Goal: Information Seeking & Learning: Learn about a topic

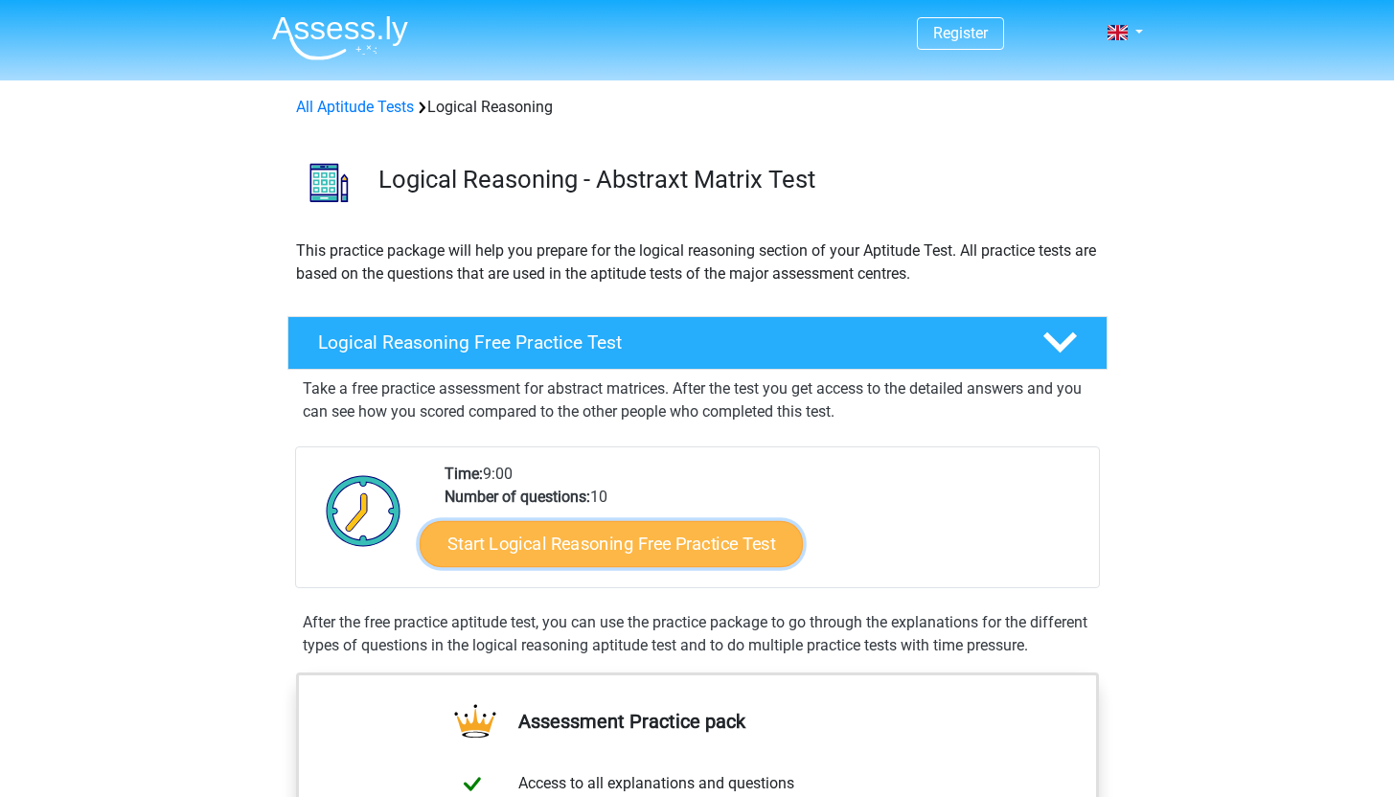
click at [740, 549] on link "Start Logical Reasoning Free Practice Test" at bounding box center [611, 543] width 383 height 46
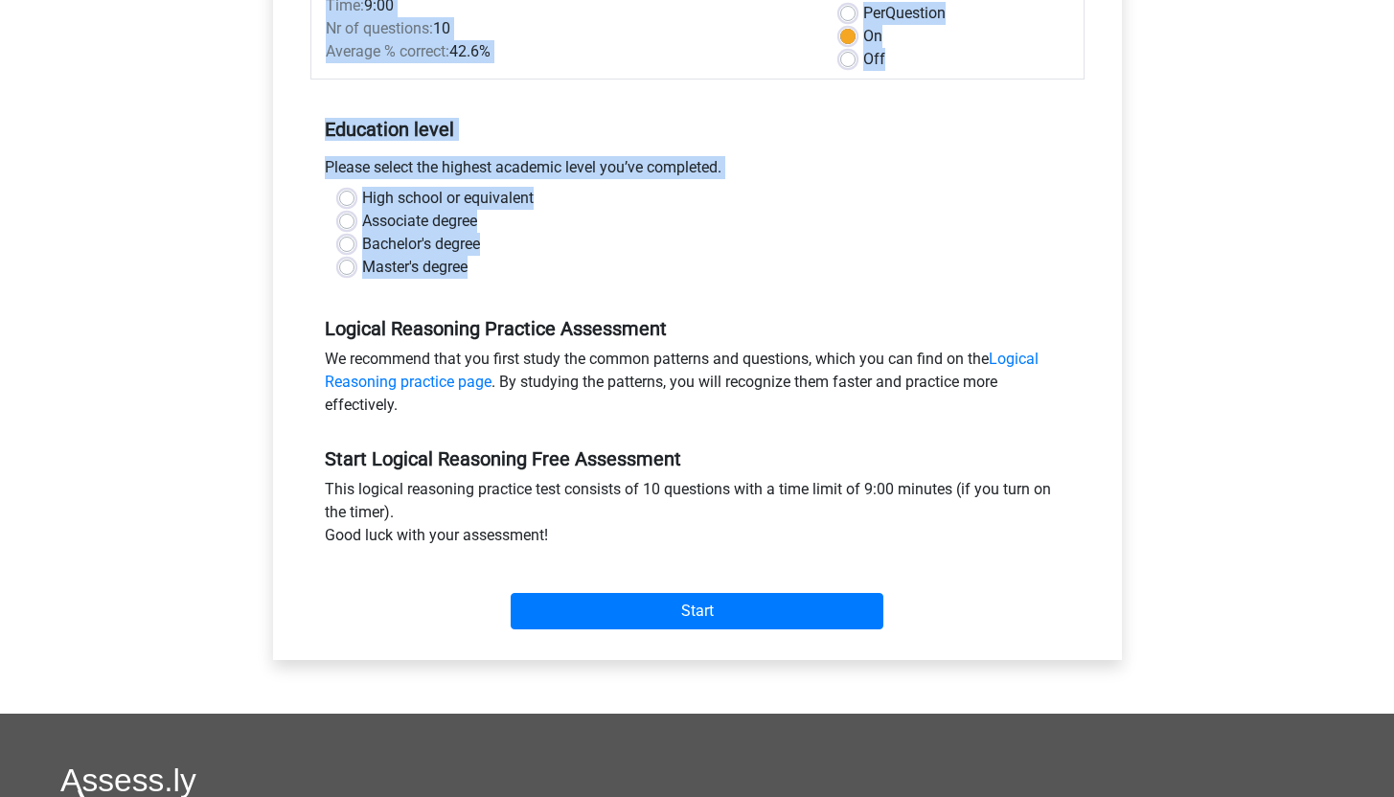
drag, startPoint x: 1407, startPoint y: 90, endPoint x: 1399, endPoint y: 269, distance: 179.3
click at [1393, 269] on html "Register Nederlands English" at bounding box center [697, 462] width 1394 height 1513
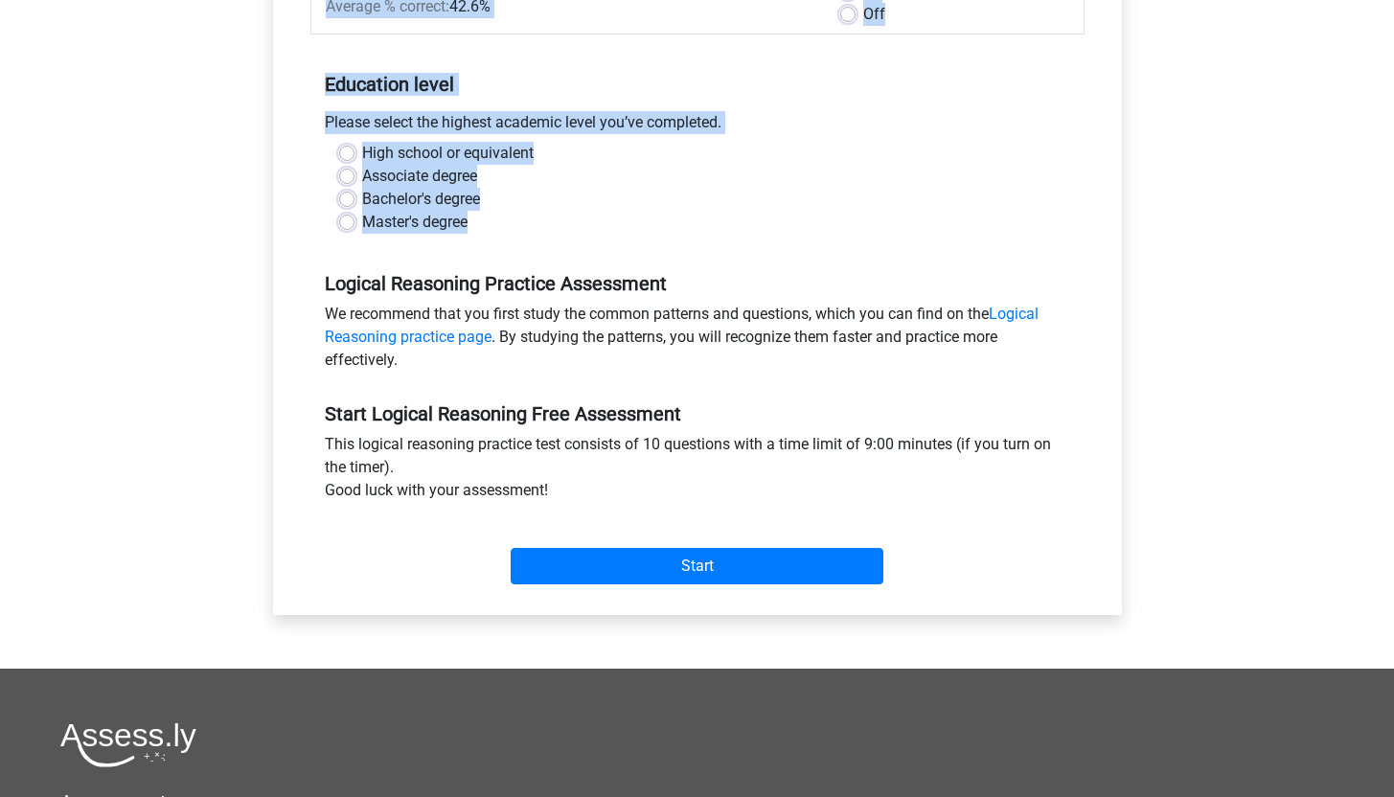
click at [337, 222] on div "High school or equivalent Associate degree Bachelor's degree Master's degree" at bounding box center [697, 188] width 745 height 92
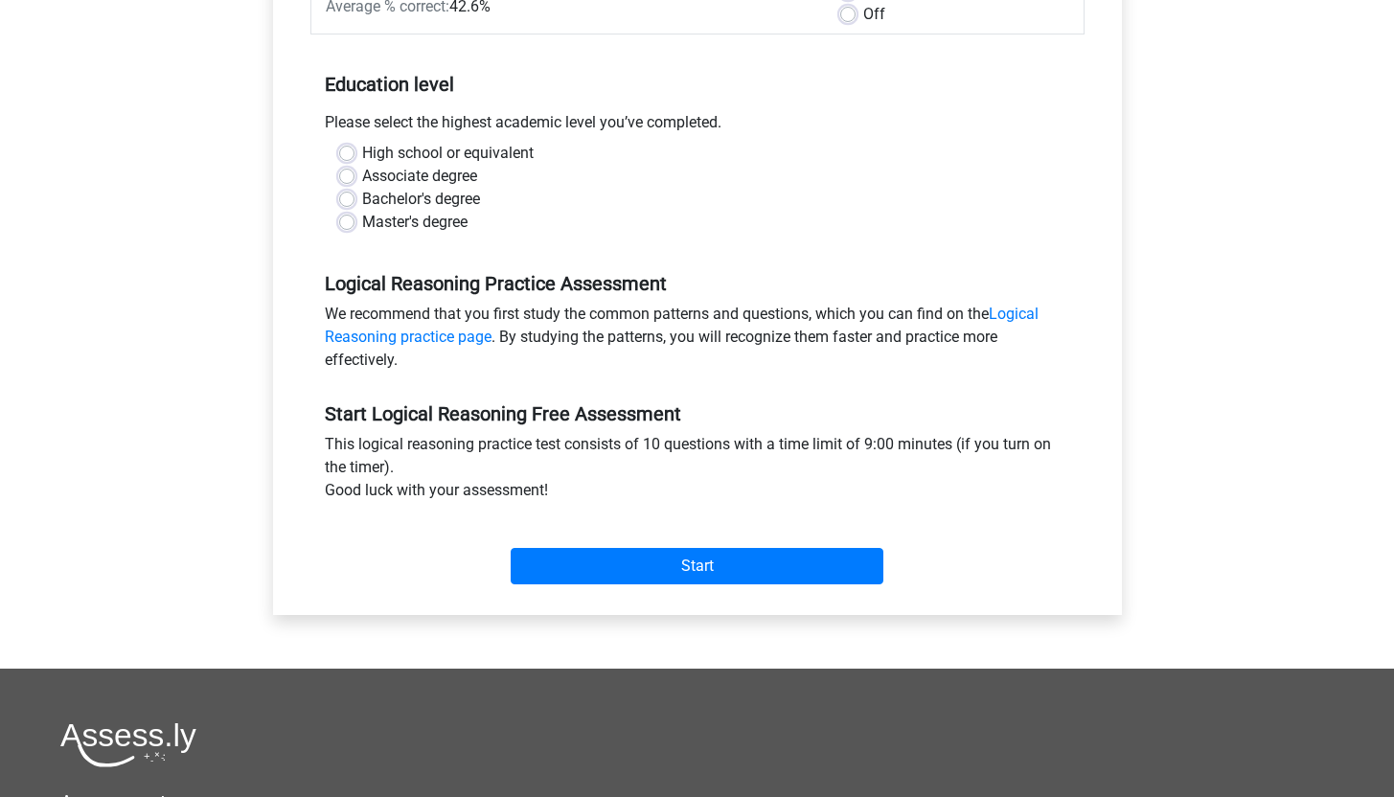
click at [362, 220] on label "Master's degree" at bounding box center [414, 222] width 105 height 23
click at [352, 220] on input "Master's degree" at bounding box center [346, 220] width 15 height 19
radio input "true"
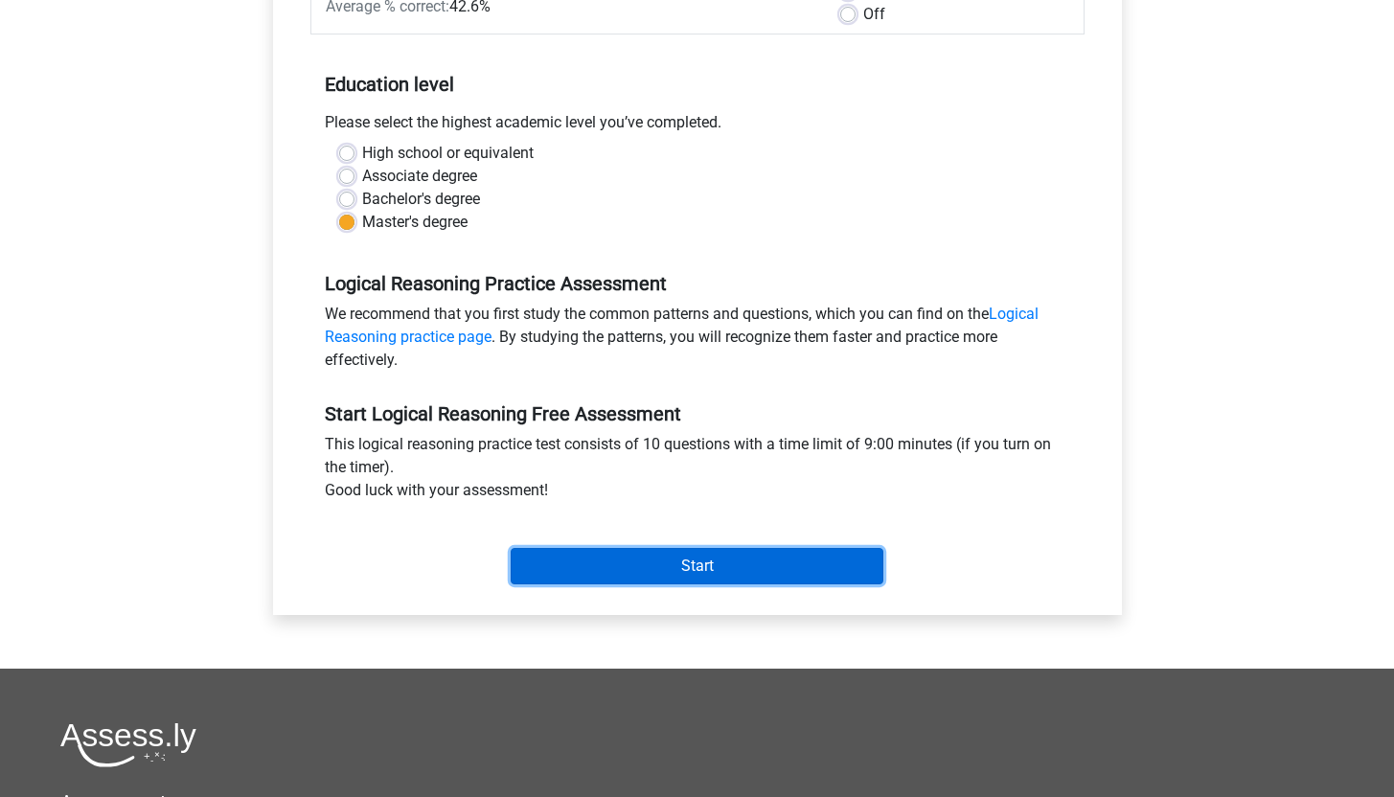
click at [650, 562] on input "Start" at bounding box center [697, 566] width 373 height 36
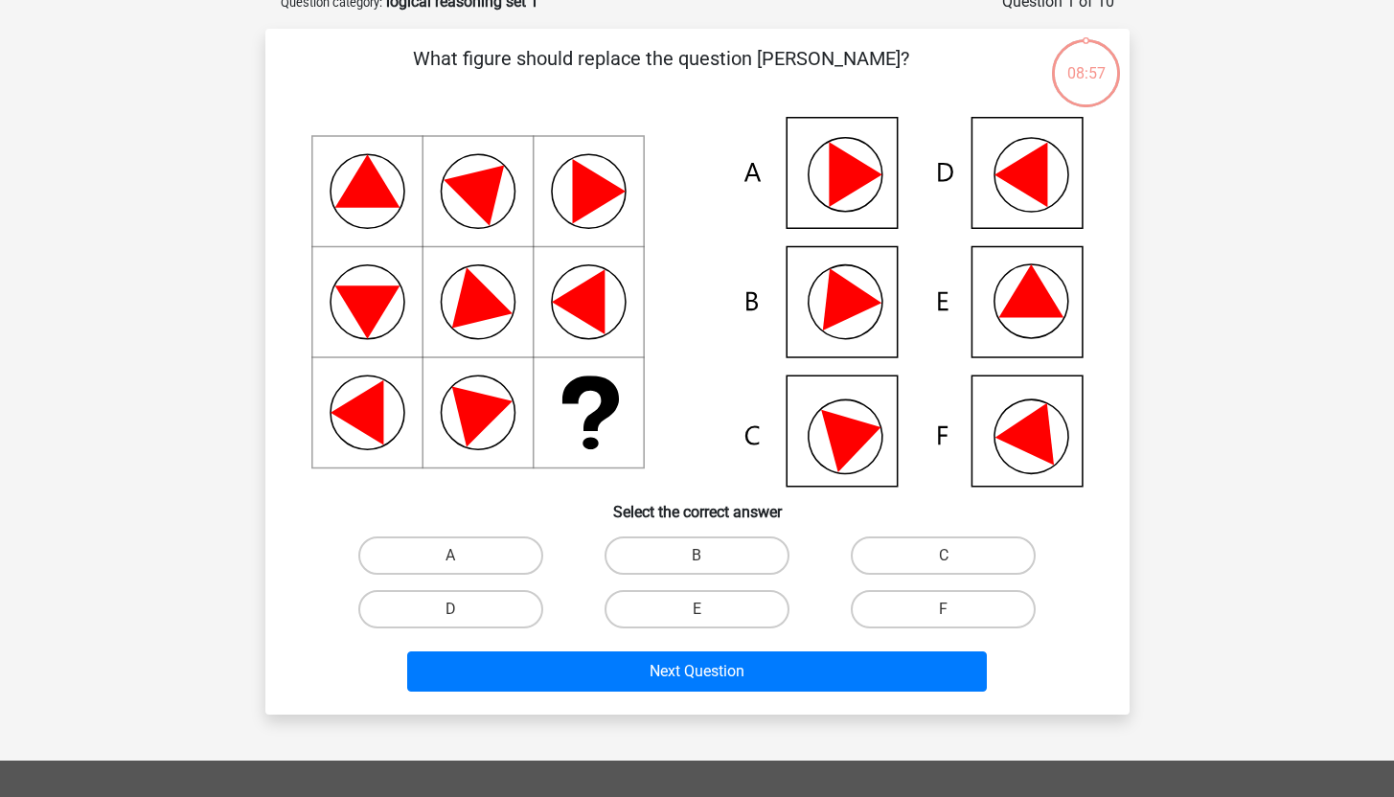
scroll to position [123, 0]
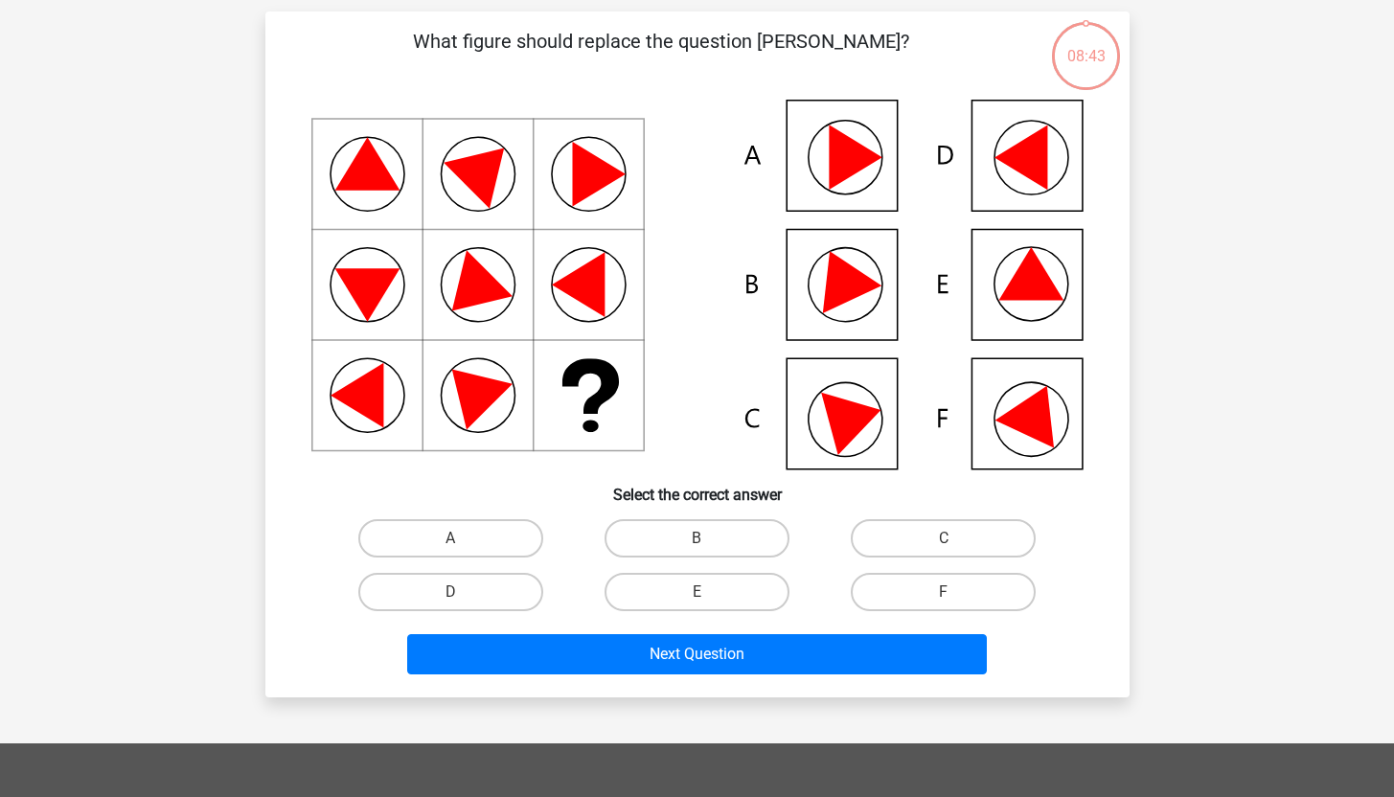
click at [848, 413] on icon at bounding box center [855, 416] width 68 height 77
click at [882, 541] on label "C" at bounding box center [943, 538] width 185 height 38
click at [943, 541] on input "C" at bounding box center [949, 544] width 12 height 12
radio input "true"
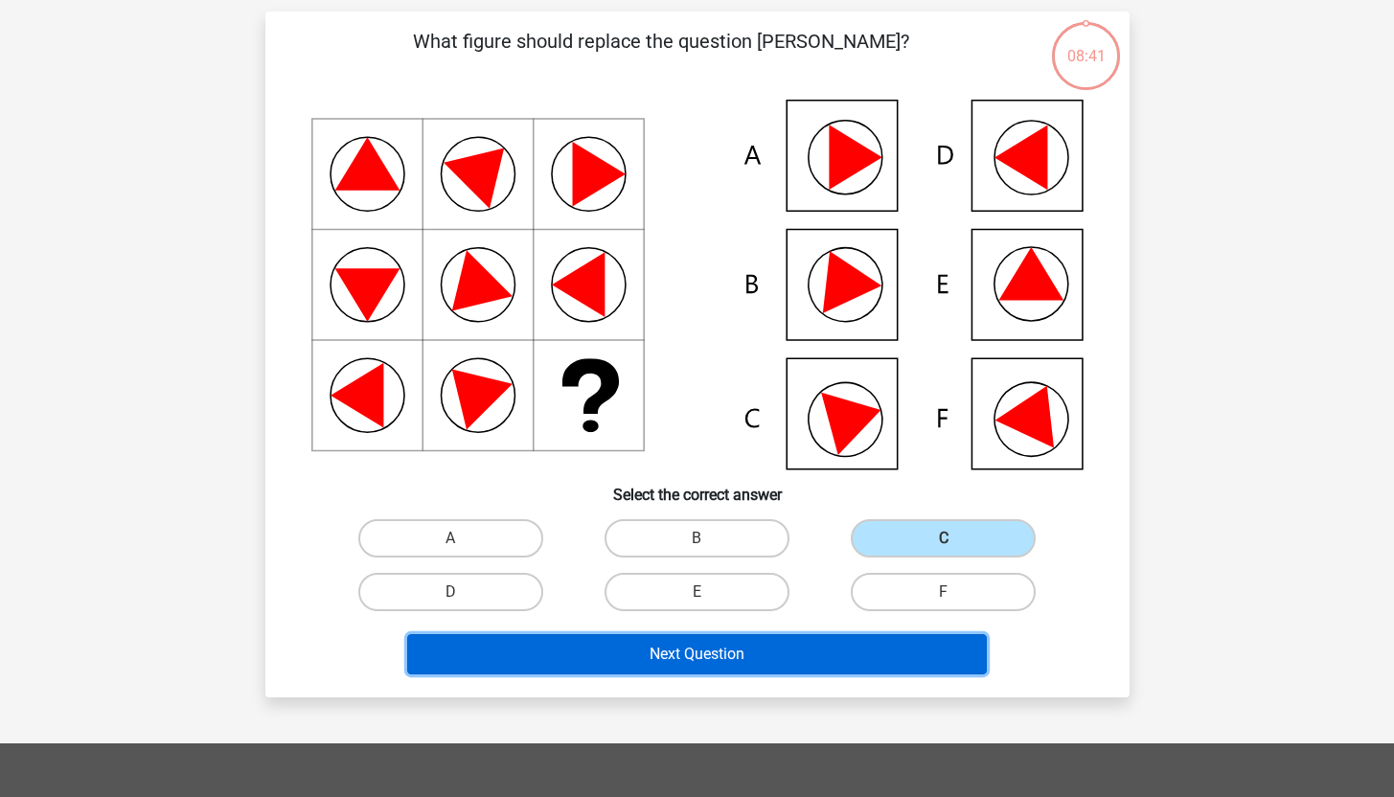
click at [808, 670] on button "Next Question" at bounding box center [696, 654] width 579 height 40
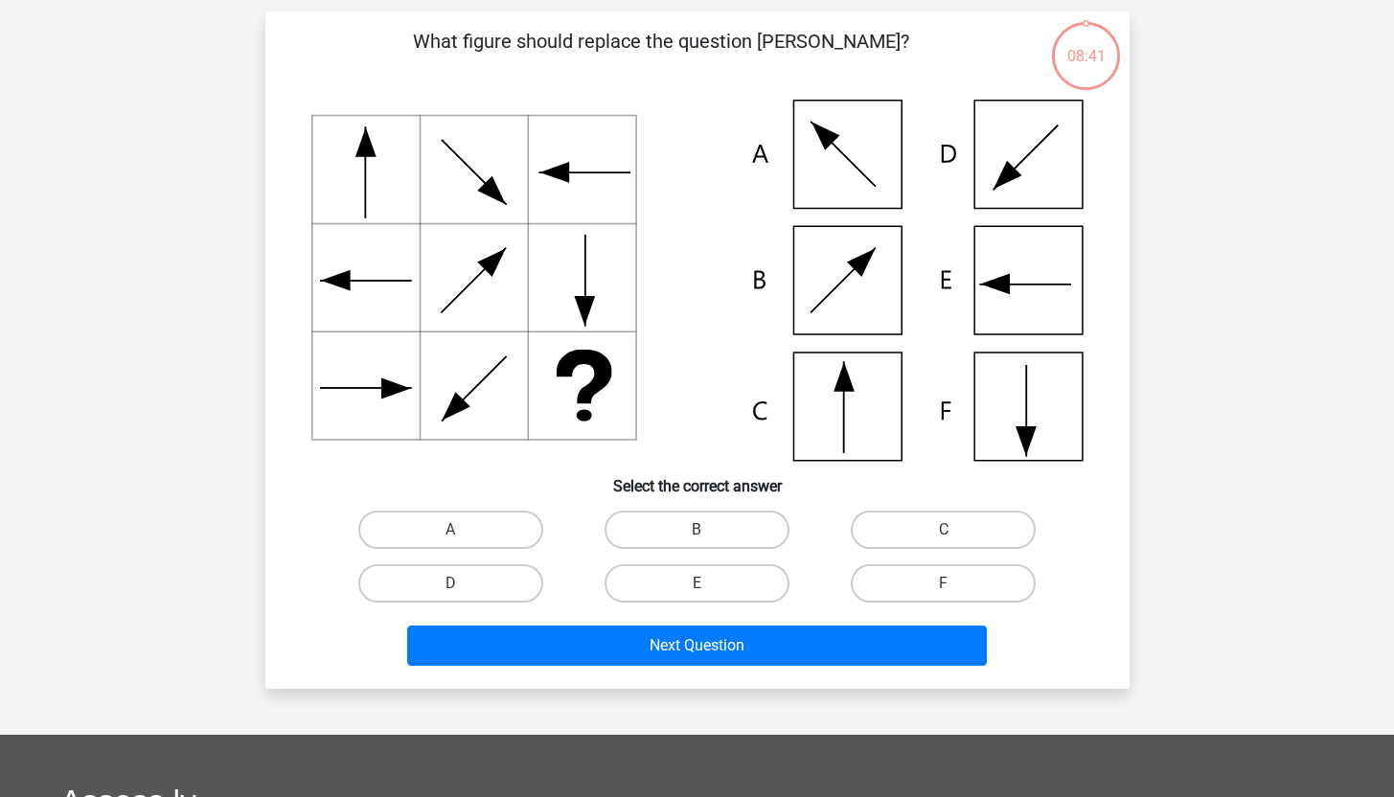
scroll to position [96, 0]
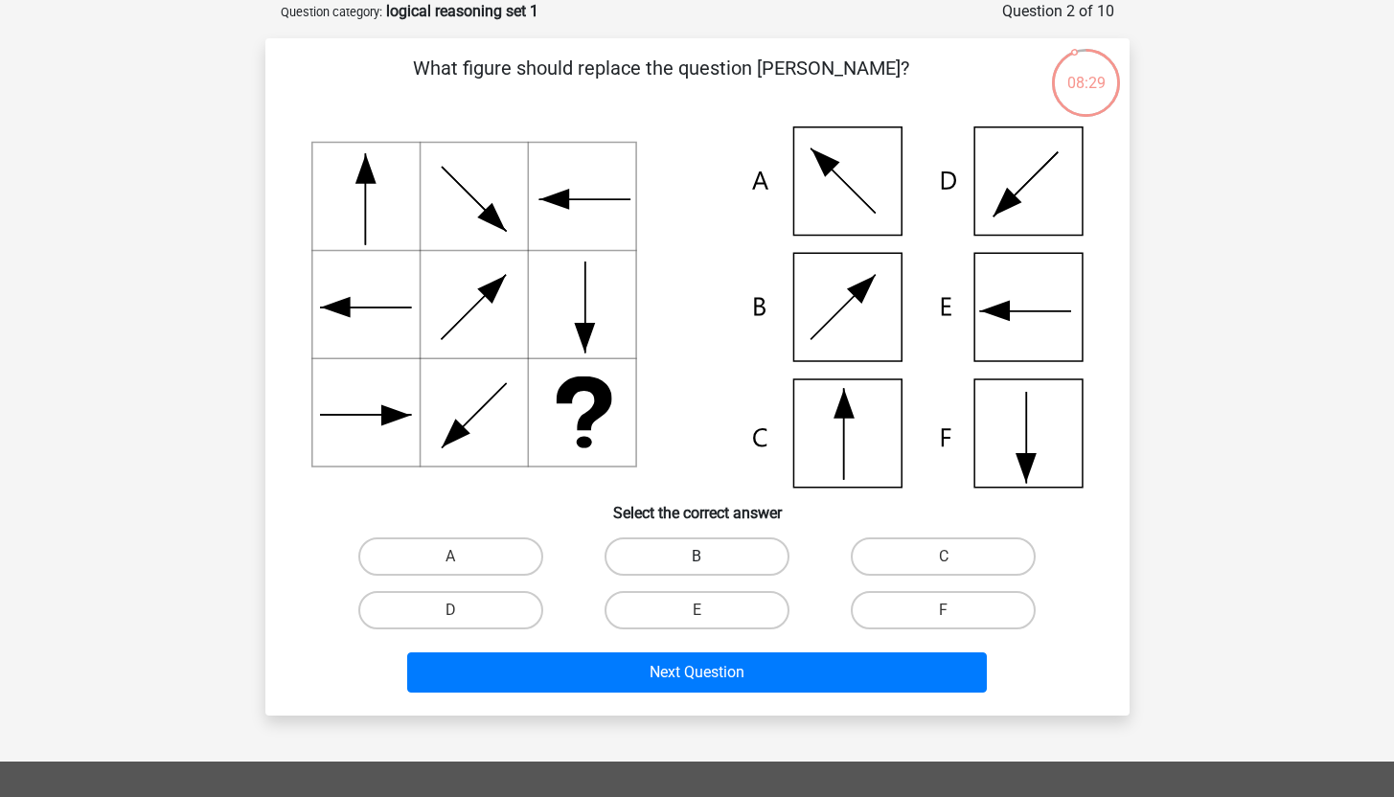
click at [695, 557] on label "B" at bounding box center [696, 556] width 185 height 38
click at [696, 557] on input "B" at bounding box center [702, 563] width 12 height 12
radio input "true"
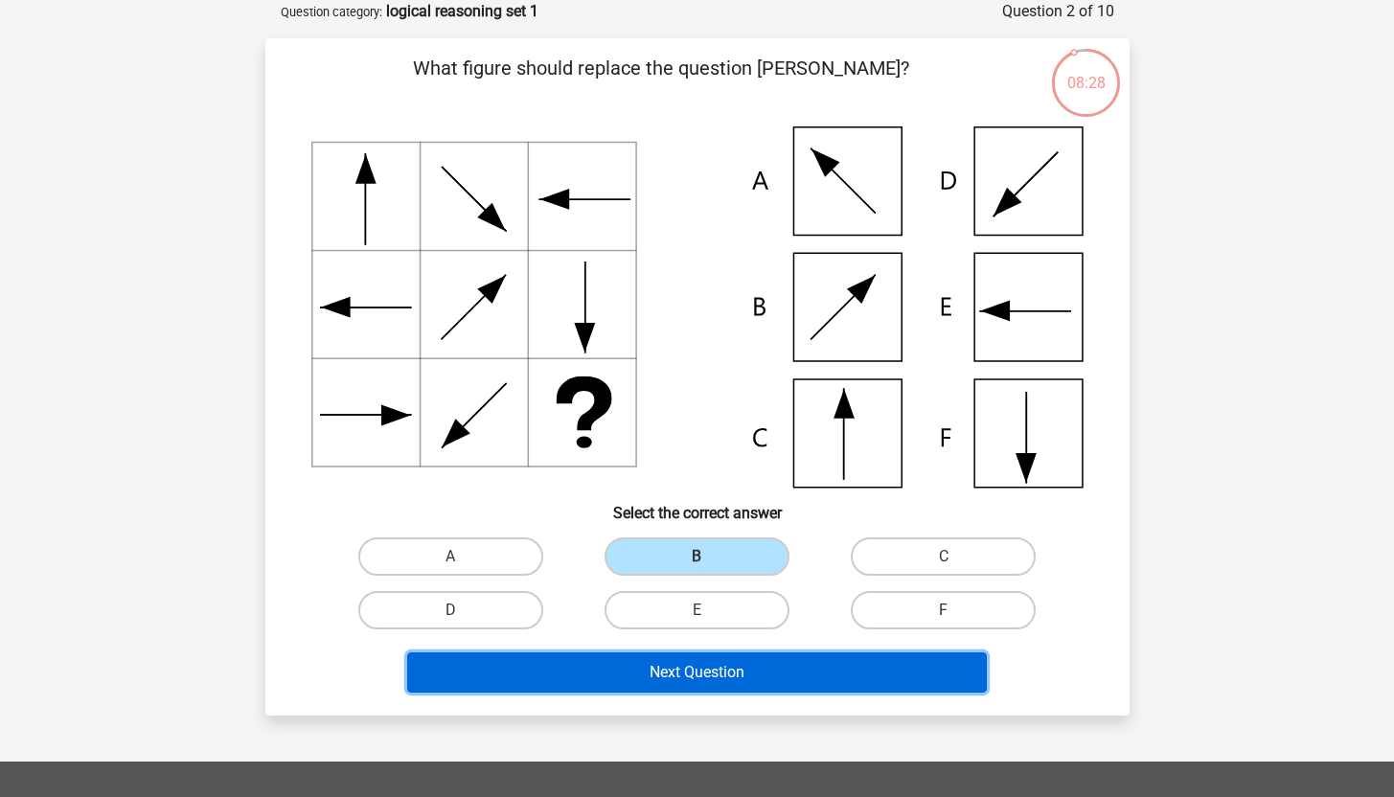
click at [693, 676] on button "Next Question" at bounding box center [696, 672] width 579 height 40
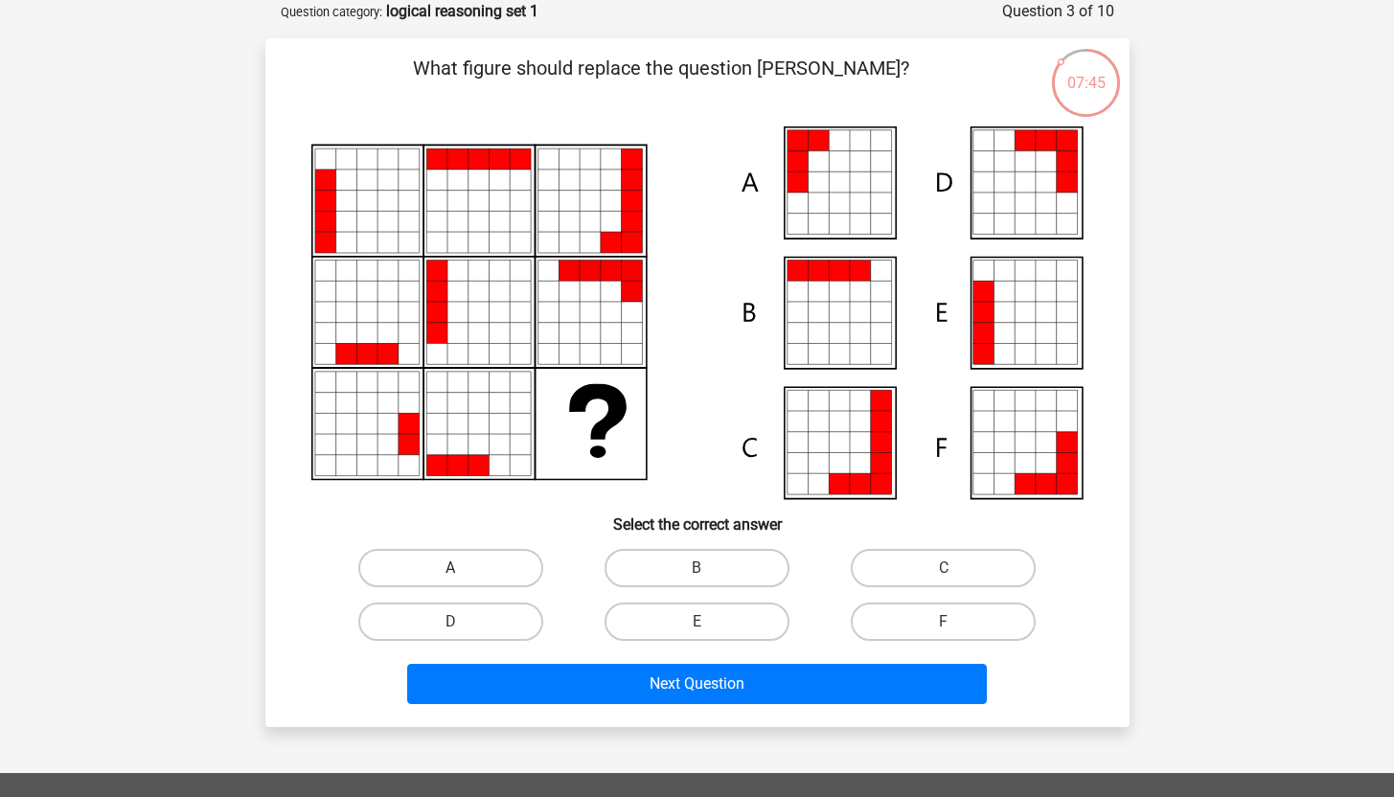
click at [513, 571] on label "A" at bounding box center [450, 568] width 185 height 38
click at [463, 571] on input "A" at bounding box center [456, 574] width 12 height 12
radio input "true"
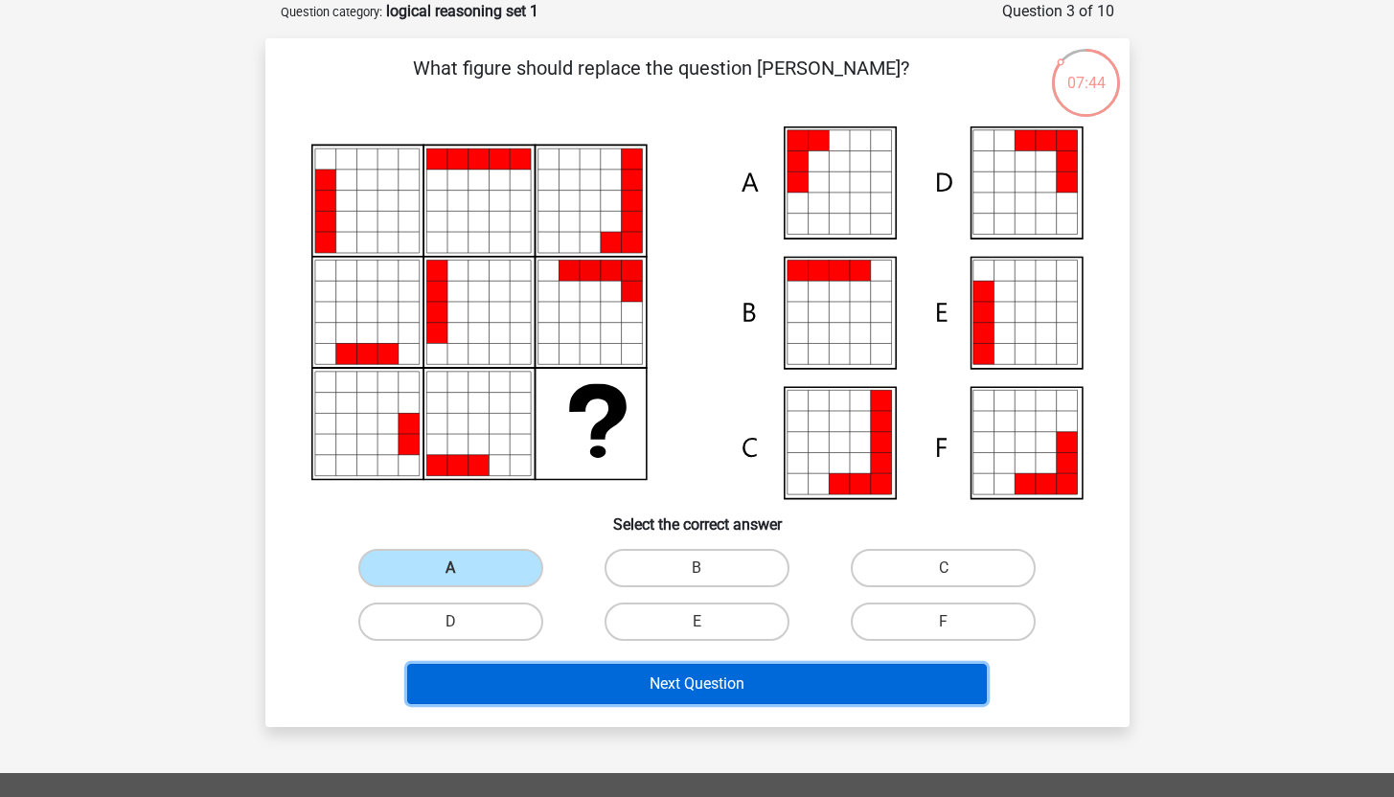
click at [607, 693] on button "Next Question" at bounding box center [696, 684] width 579 height 40
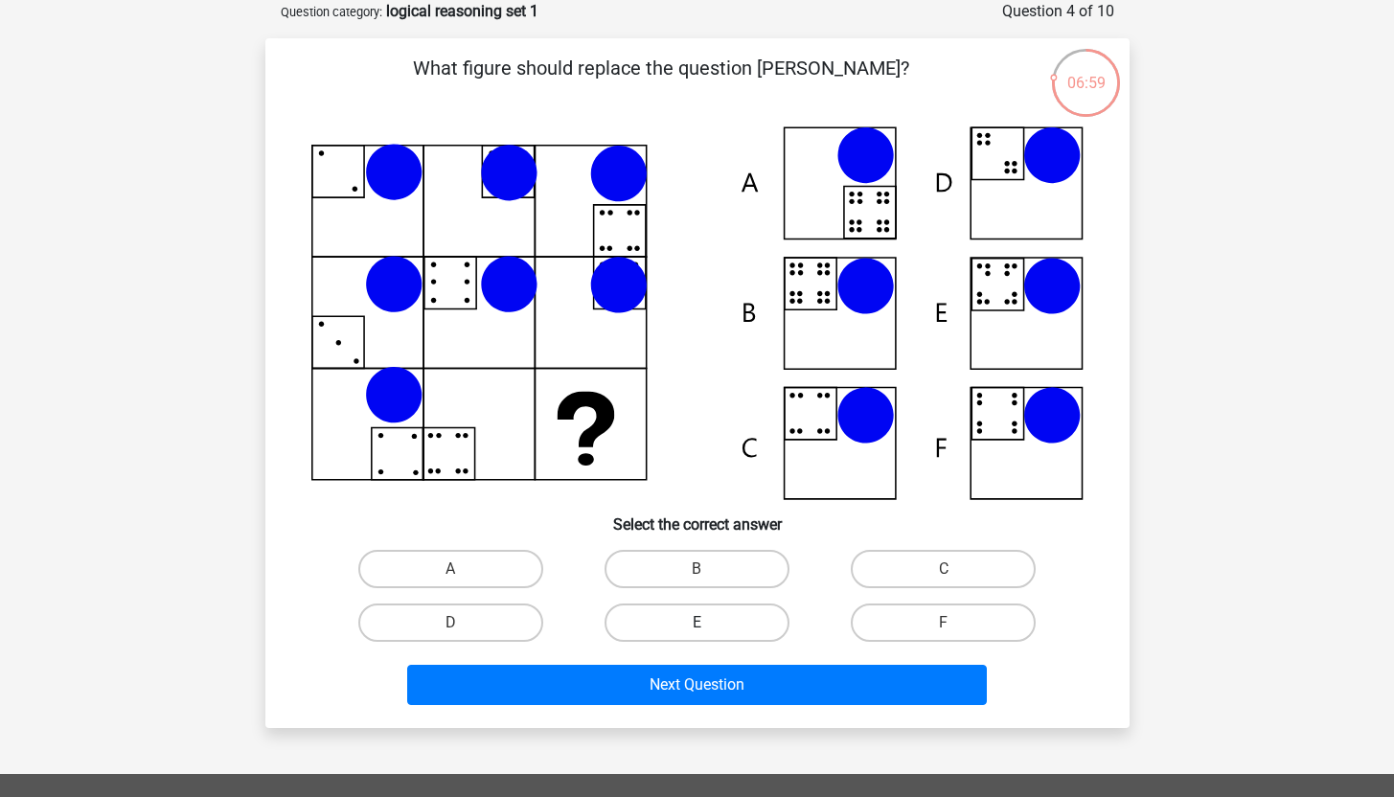
click at [725, 617] on label "E" at bounding box center [696, 622] width 185 height 38
click at [709, 623] on input "E" at bounding box center [702, 629] width 12 height 12
radio input "true"
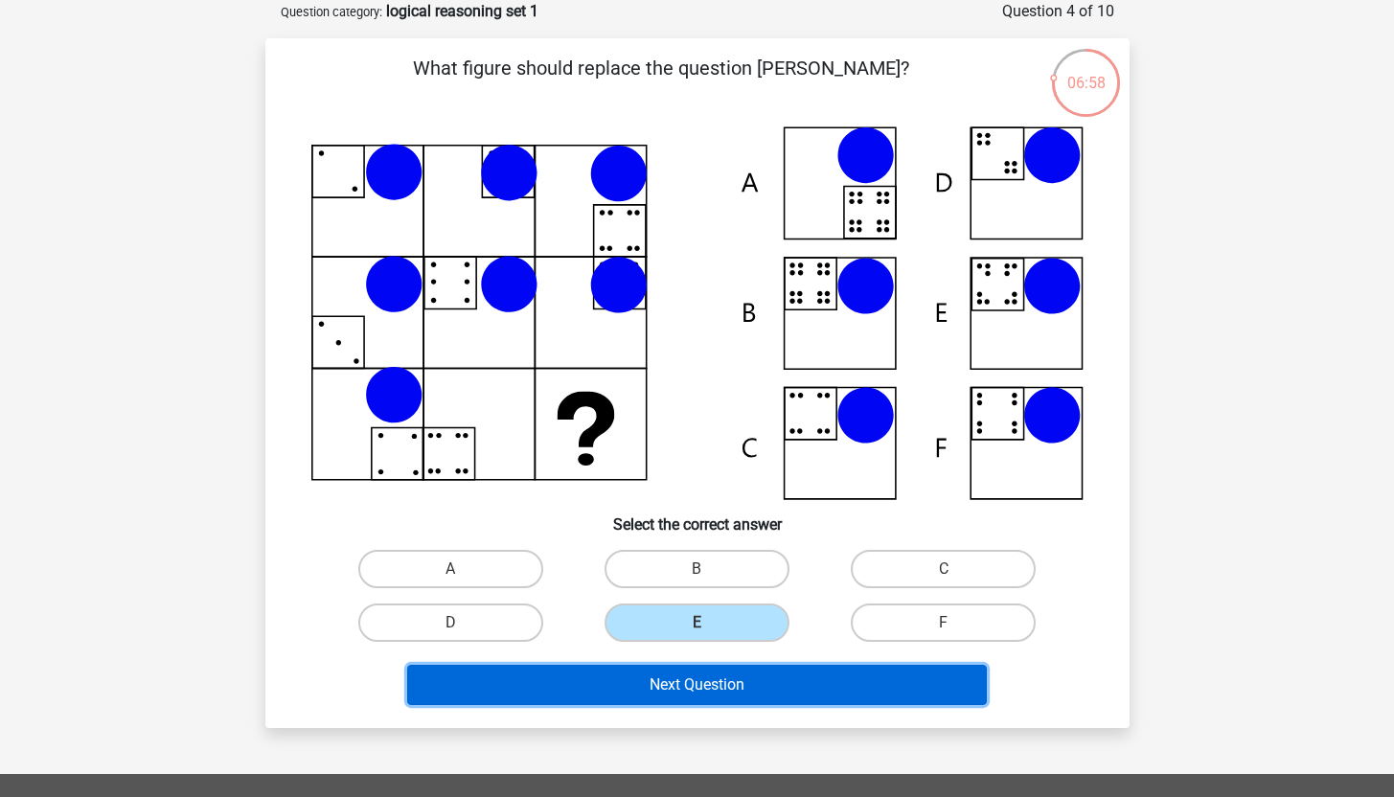
click at [697, 695] on button "Next Question" at bounding box center [696, 685] width 579 height 40
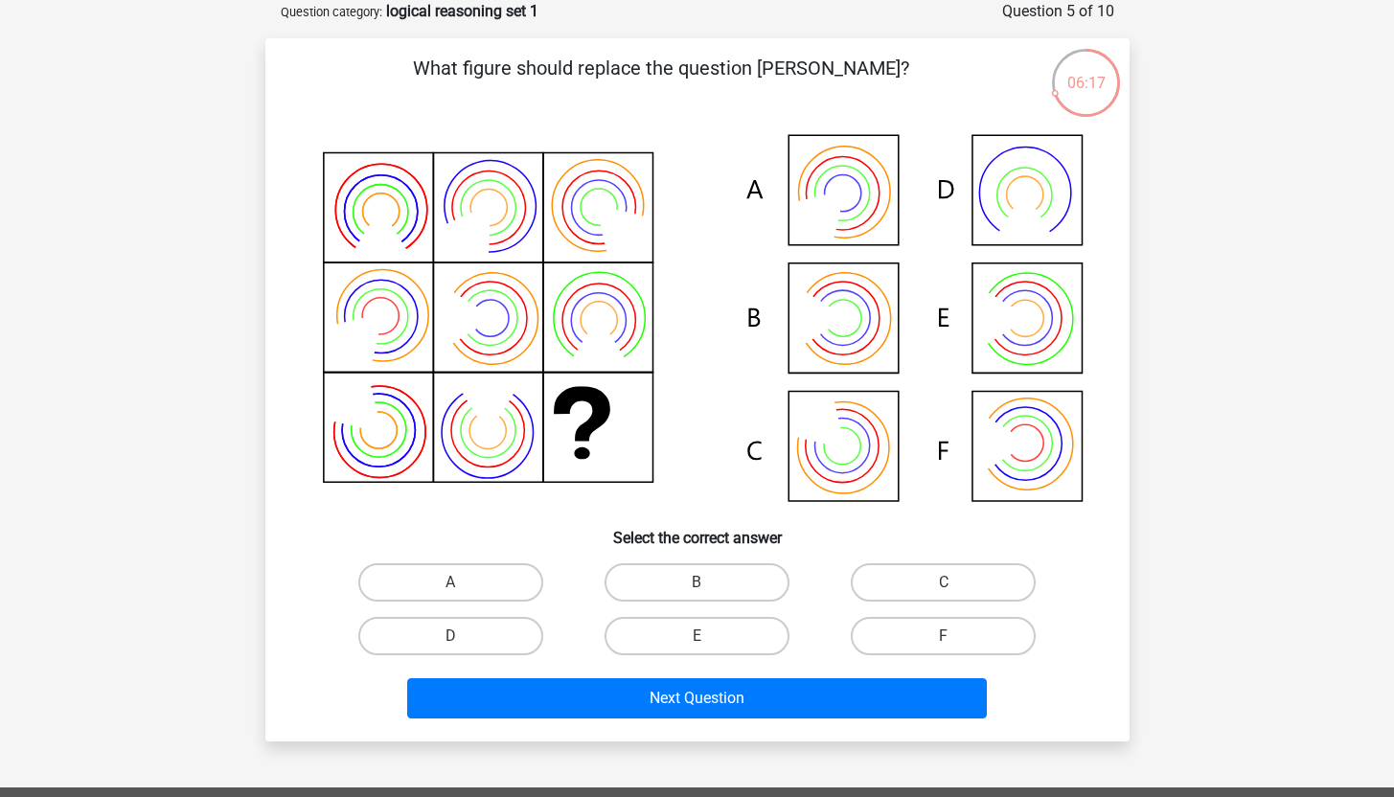
drag, startPoint x: 629, startPoint y: 478, endPoint x: 537, endPoint y: 443, distance: 98.5
click at [537, 443] on icon at bounding box center [697, 319] width 772 height 387
click at [686, 593] on label "B" at bounding box center [696, 582] width 185 height 38
click at [696, 593] on input "B" at bounding box center [702, 588] width 12 height 12
radio input "true"
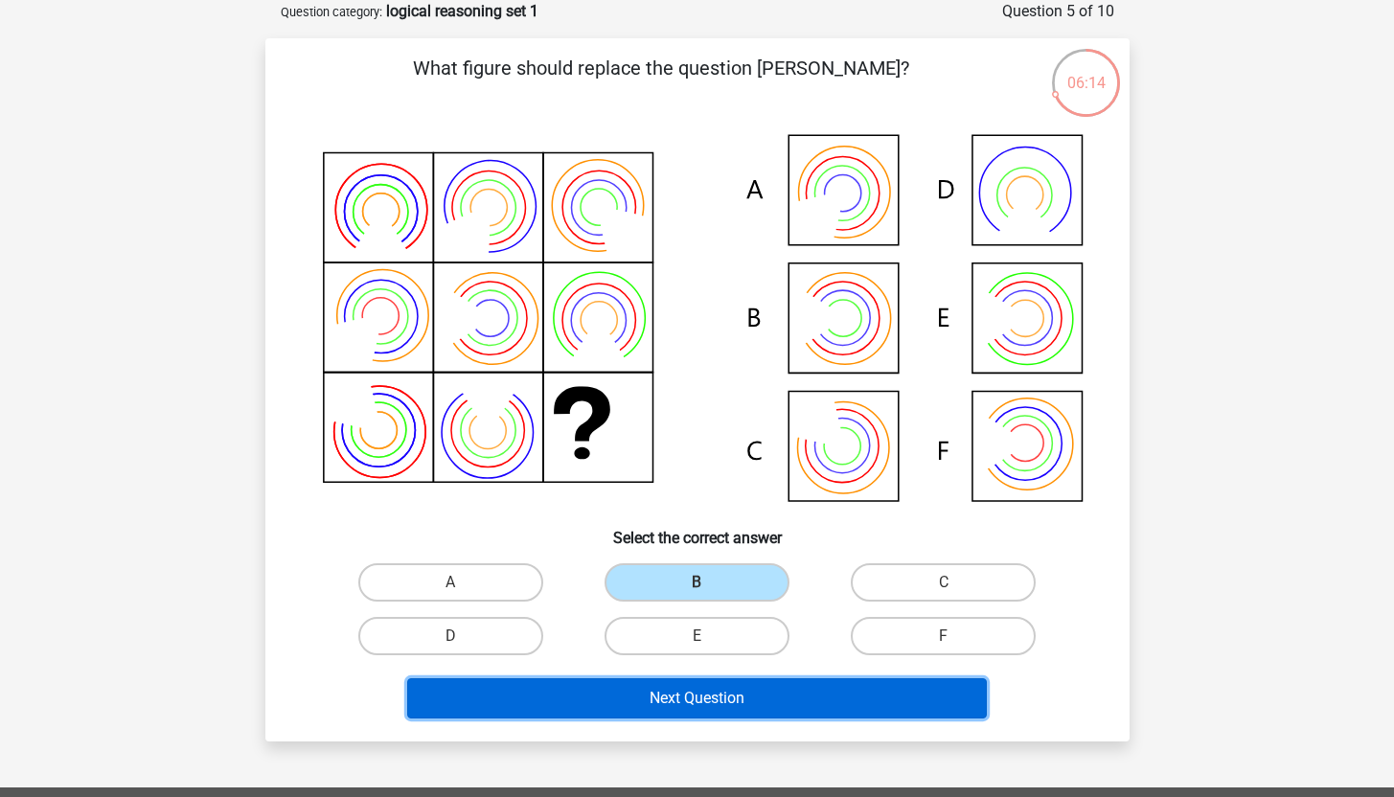
click at [688, 706] on button "Next Question" at bounding box center [696, 698] width 579 height 40
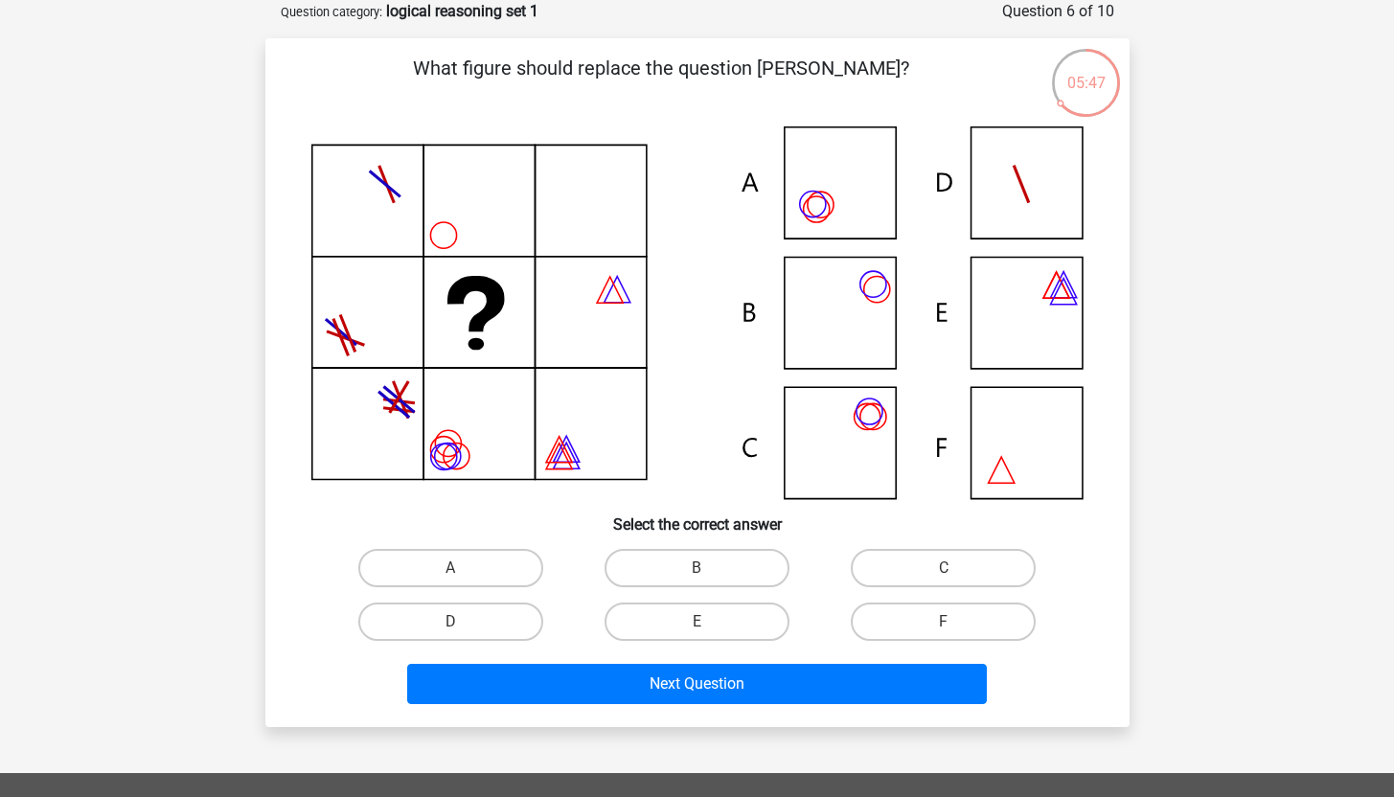
click at [852, 324] on icon at bounding box center [697, 312] width 772 height 373
click at [693, 568] on label "B" at bounding box center [696, 568] width 185 height 38
click at [696, 568] on input "B" at bounding box center [702, 574] width 12 height 12
radio input "true"
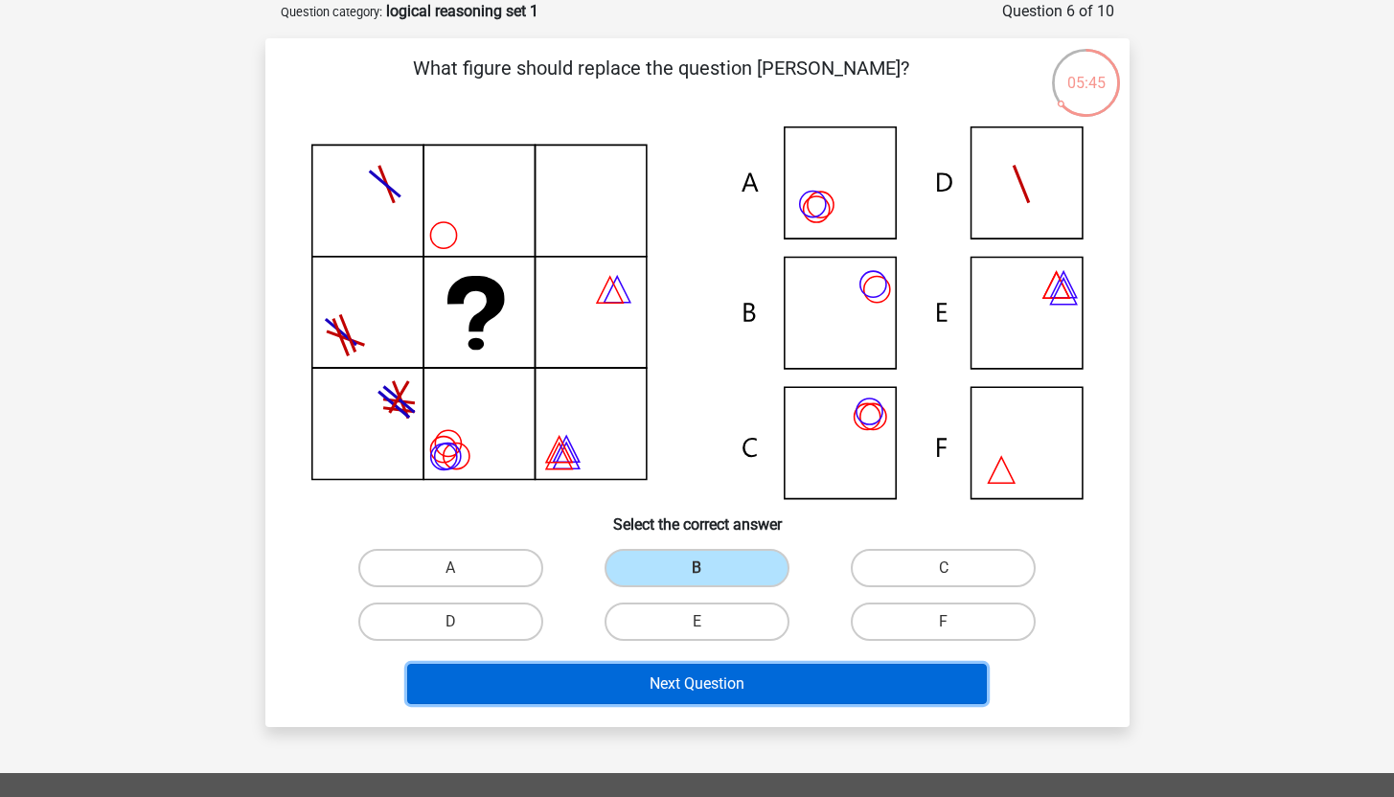
click at [678, 700] on button "Next Question" at bounding box center [696, 684] width 579 height 40
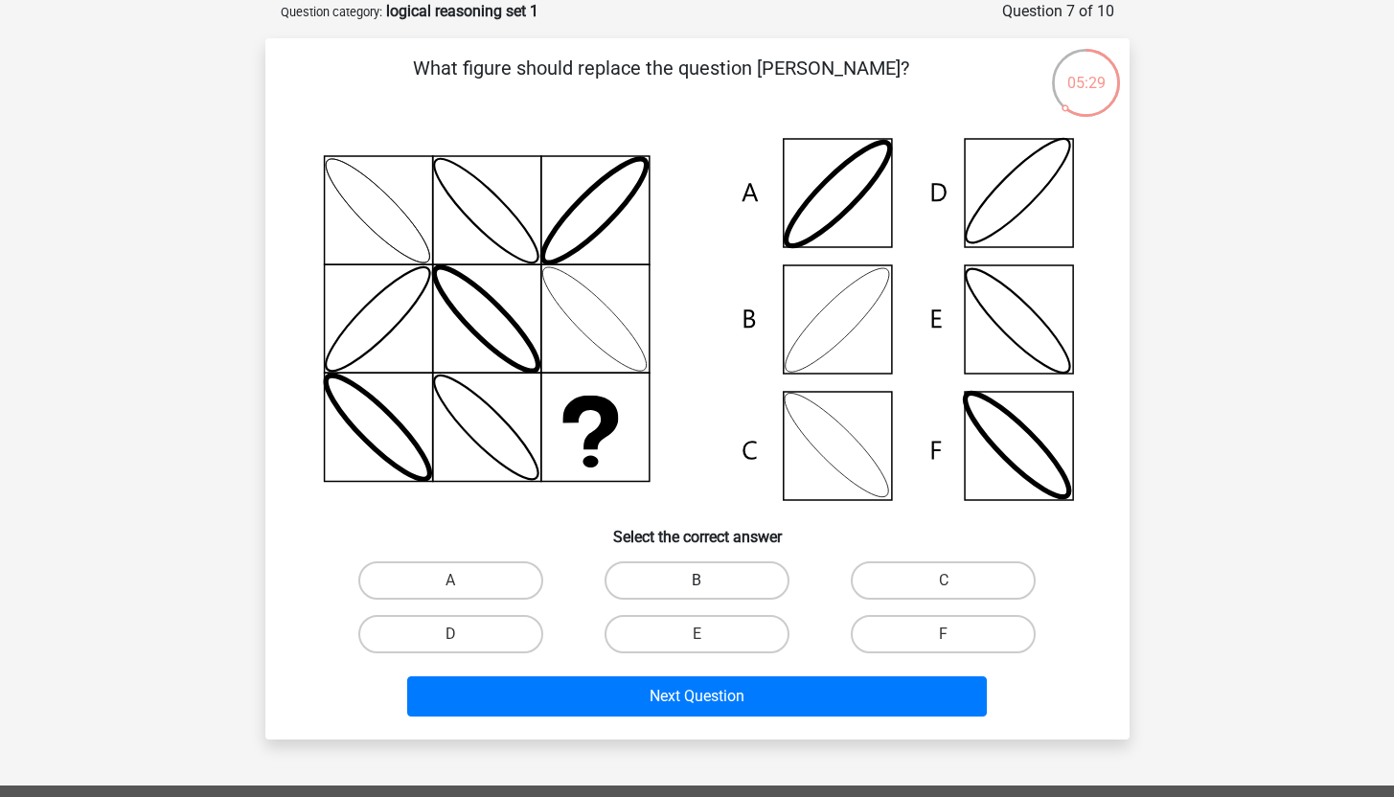
click at [680, 582] on label "B" at bounding box center [696, 580] width 185 height 38
click at [696, 582] on input "B" at bounding box center [702, 586] width 12 height 12
radio input "true"
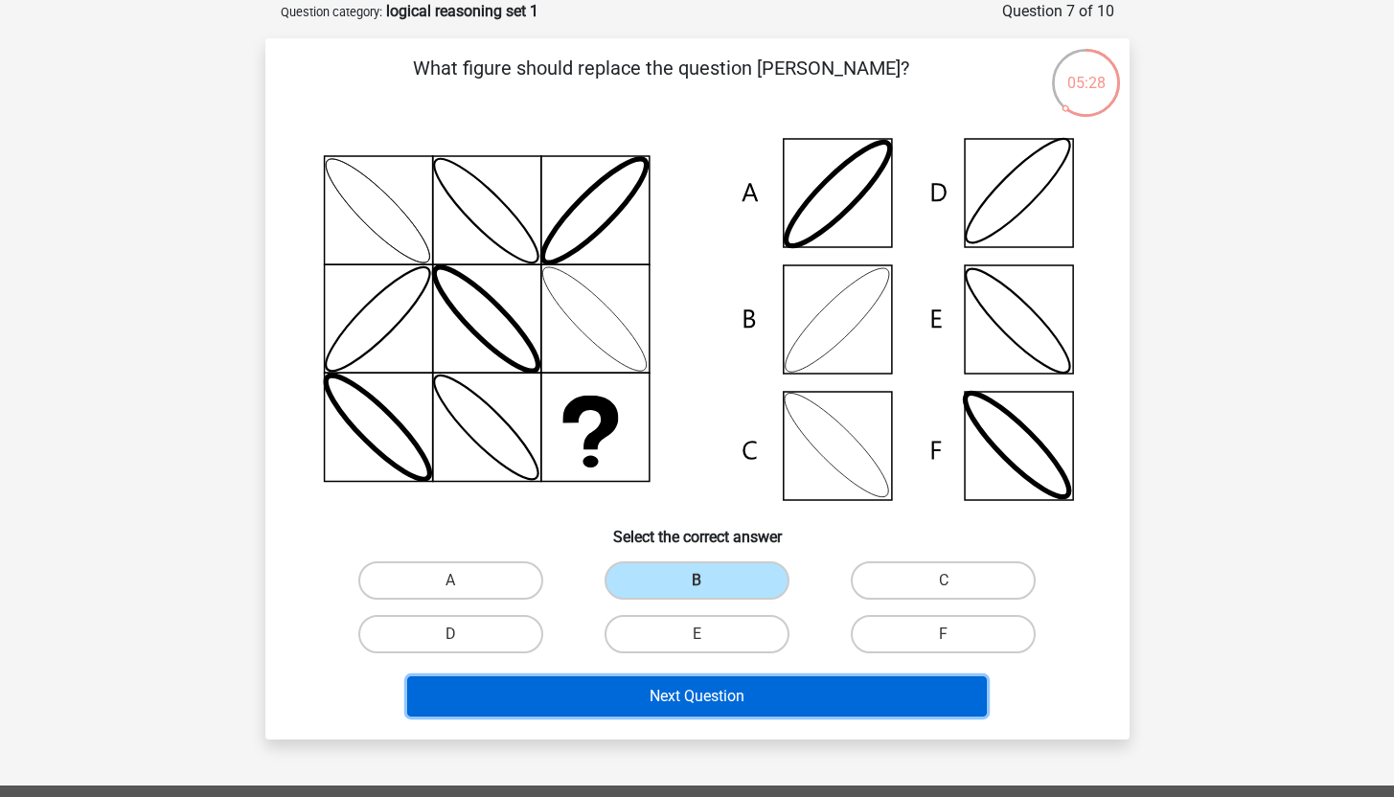
click at [691, 690] on button "Next Question" at bounding box center [696, 696] width 579 height 40
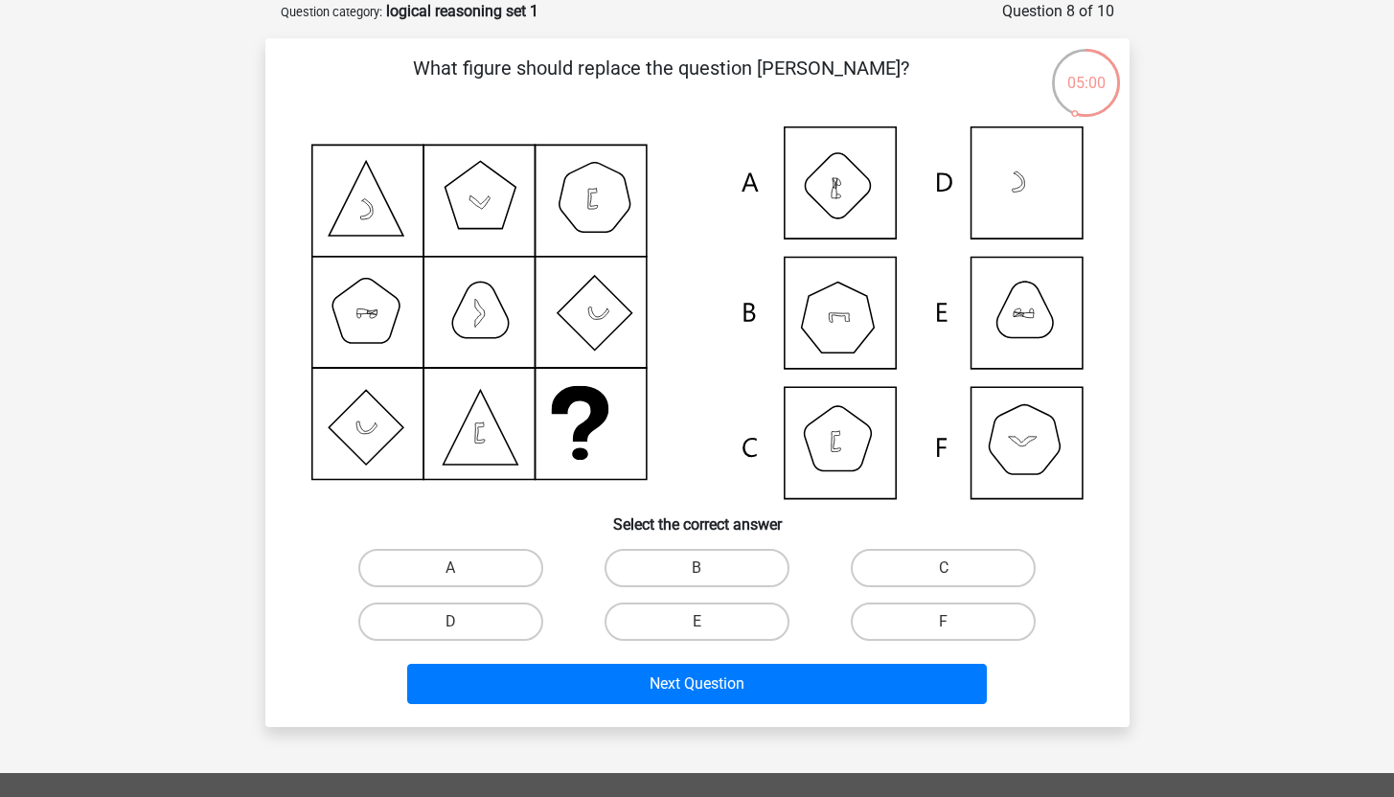
click at [1013, 441] on icon at bounding box center [697, 312] width 772 height 373
click at [938, 609] on label "F" at bounding box center [943, 621] width 185 height 38
click at [943, 622] on input "F" at bounding box center [949, 628] width 12 height 12
radio input "true"
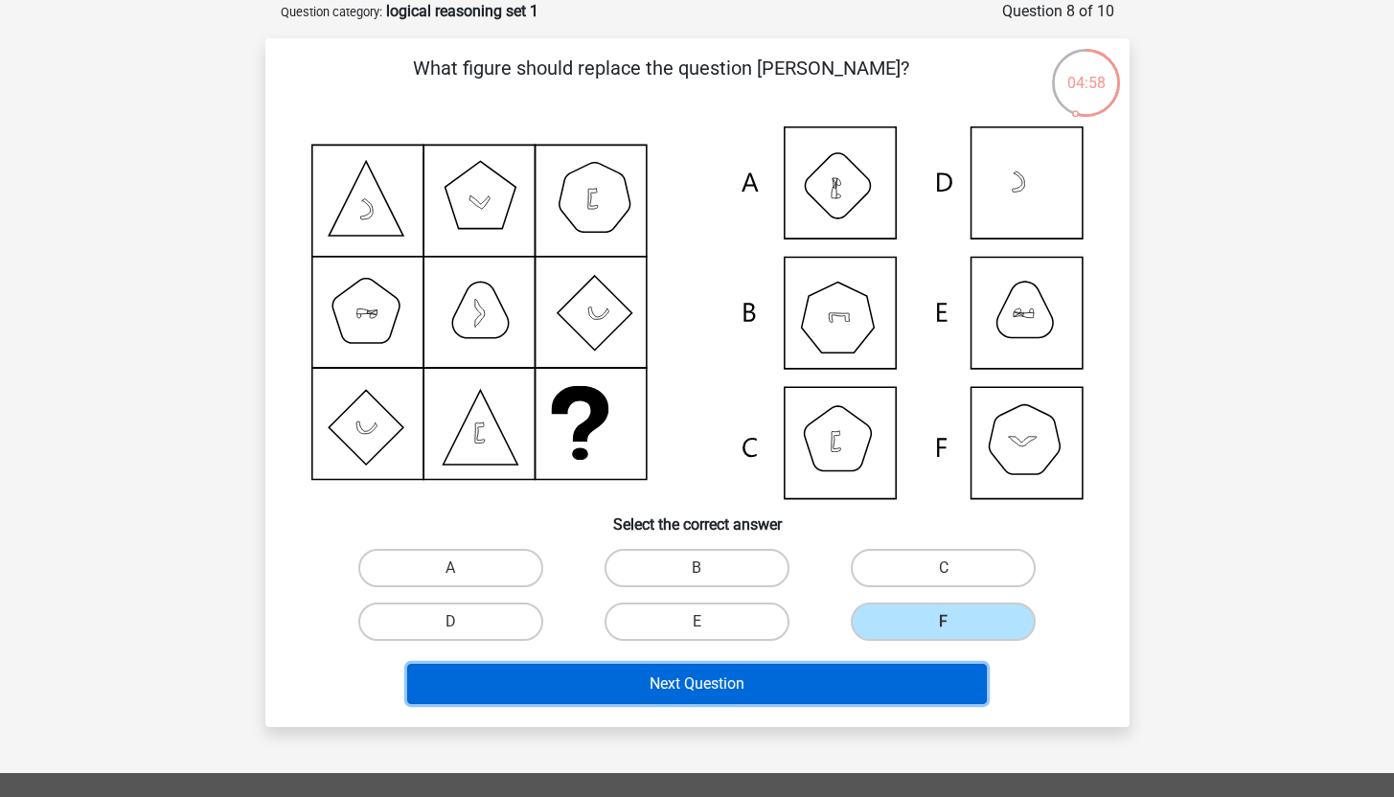
click at [841, 689] on button "Next Question" at bounding box center [696, 684] width 579 height 40
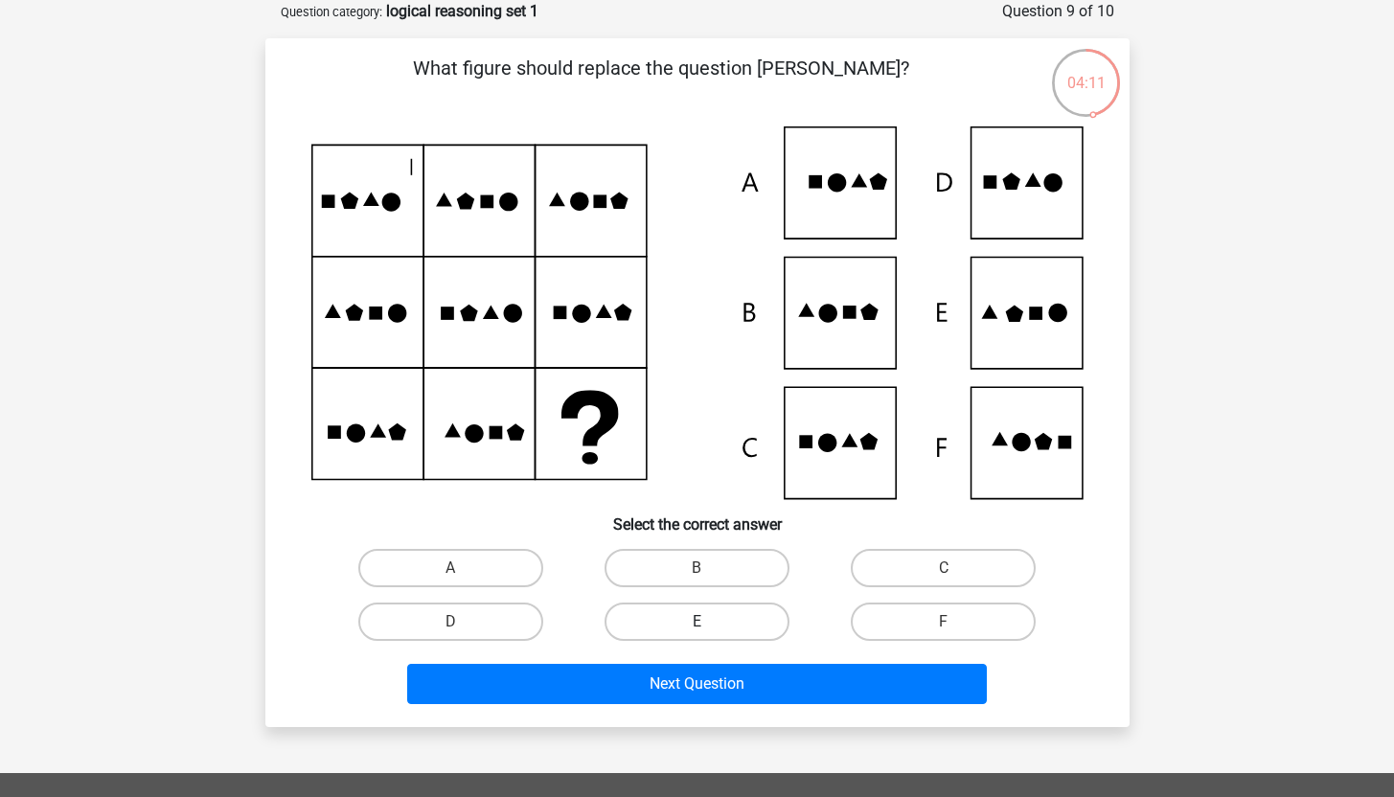
click at [748, 613] on label "E" at bounding box center [696, 621] width 185 height 38
click at [709, 622] on input "E" at bounding box center [702, 628] width 12 height 12
radio input "true"
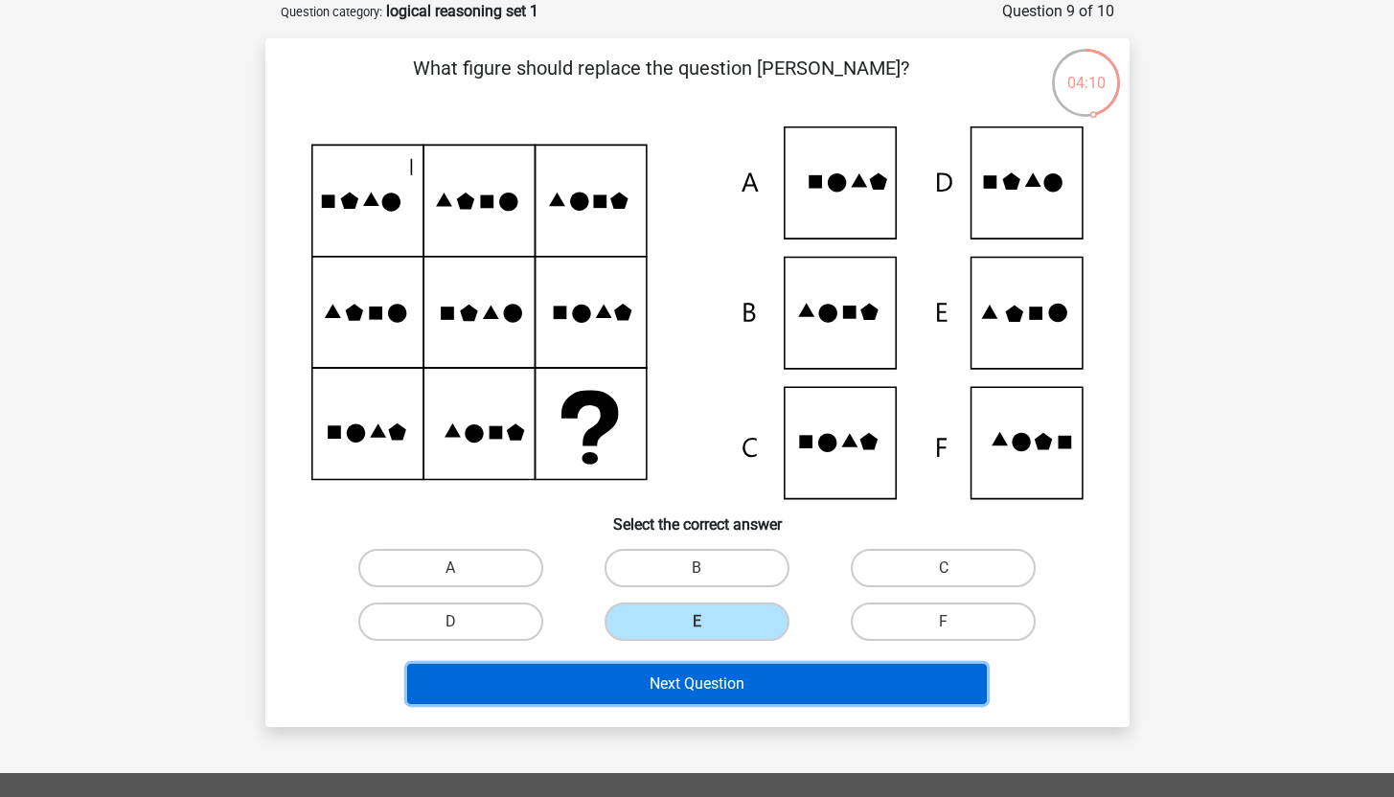
click at [715, 687] on button "Next Question" at bounding box center [696, 684] width 579 height 40
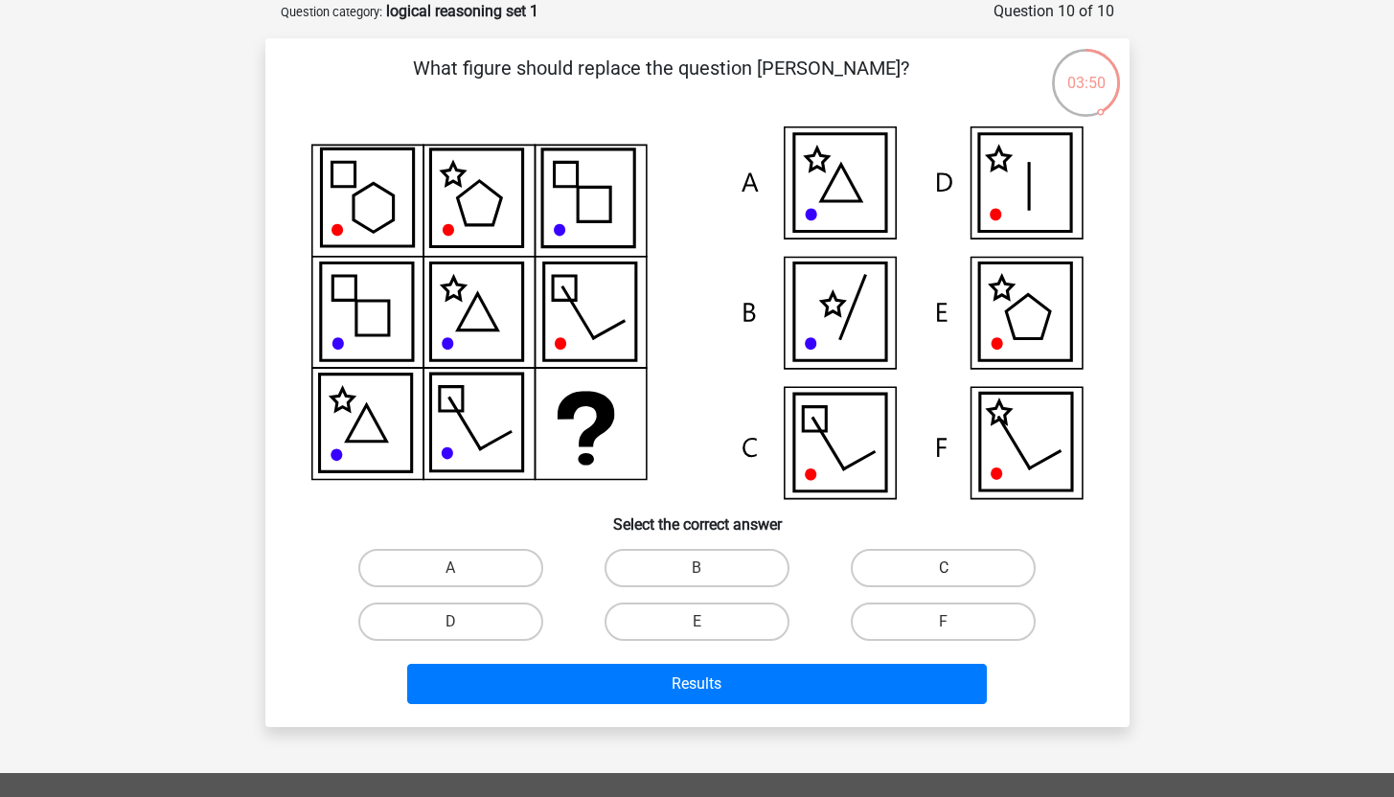
click at [982, 567] on label "C" at bounding box center [943, 568] width 185 height 38
click at [956, 568] on input "C" at bounding box center [949, 574] width 12 height 12
radio input "true"
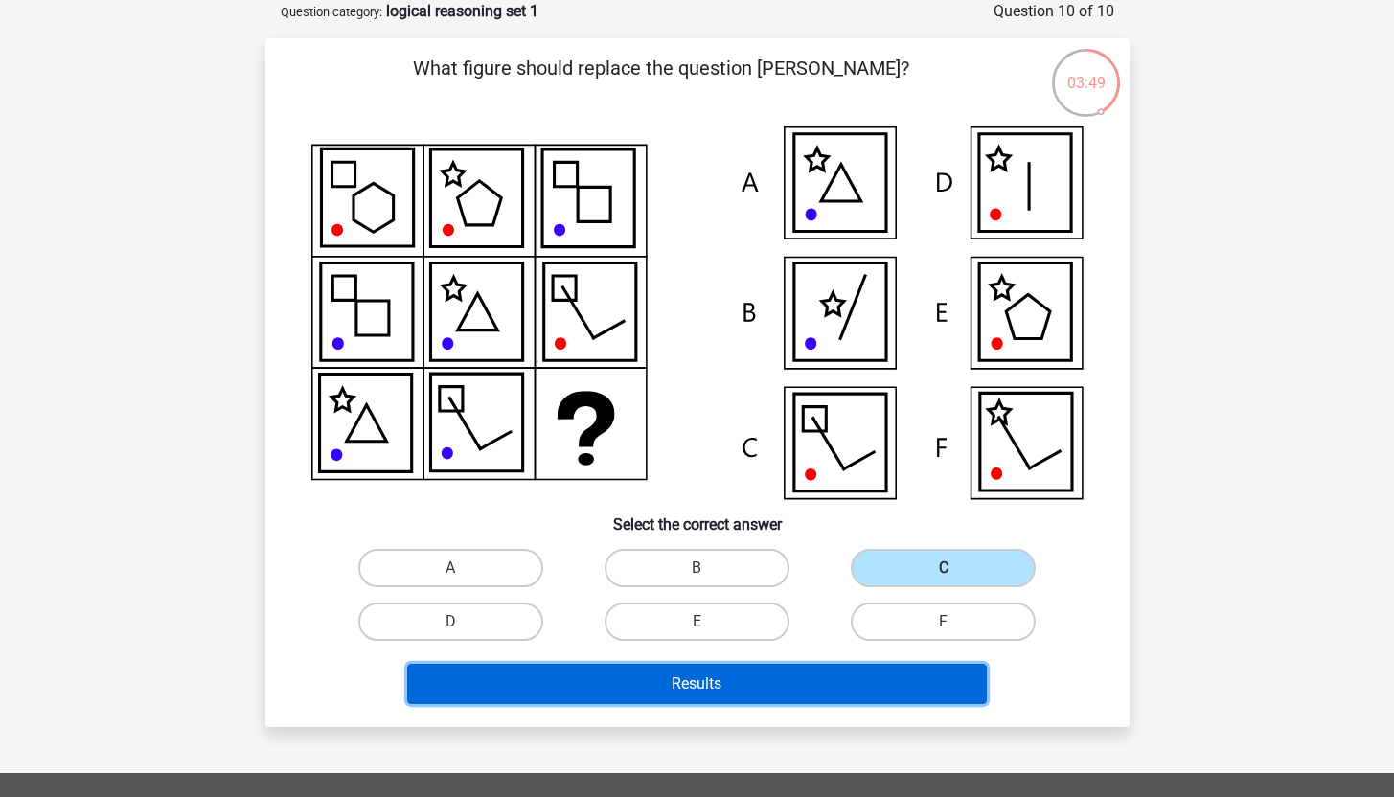
click at [770, 684] on button "Results" at bounding box center [696, 684] width 579 height 40
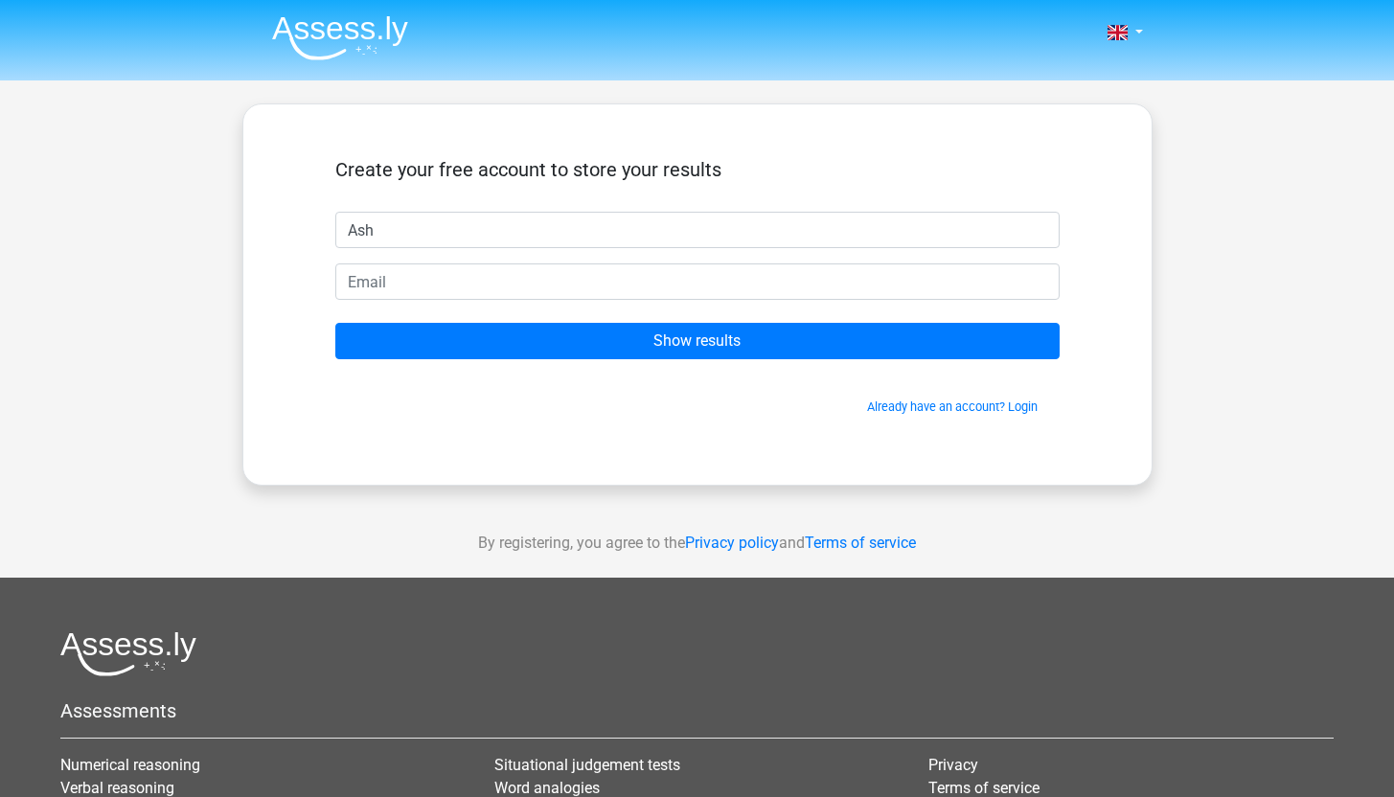
type input "Ash"
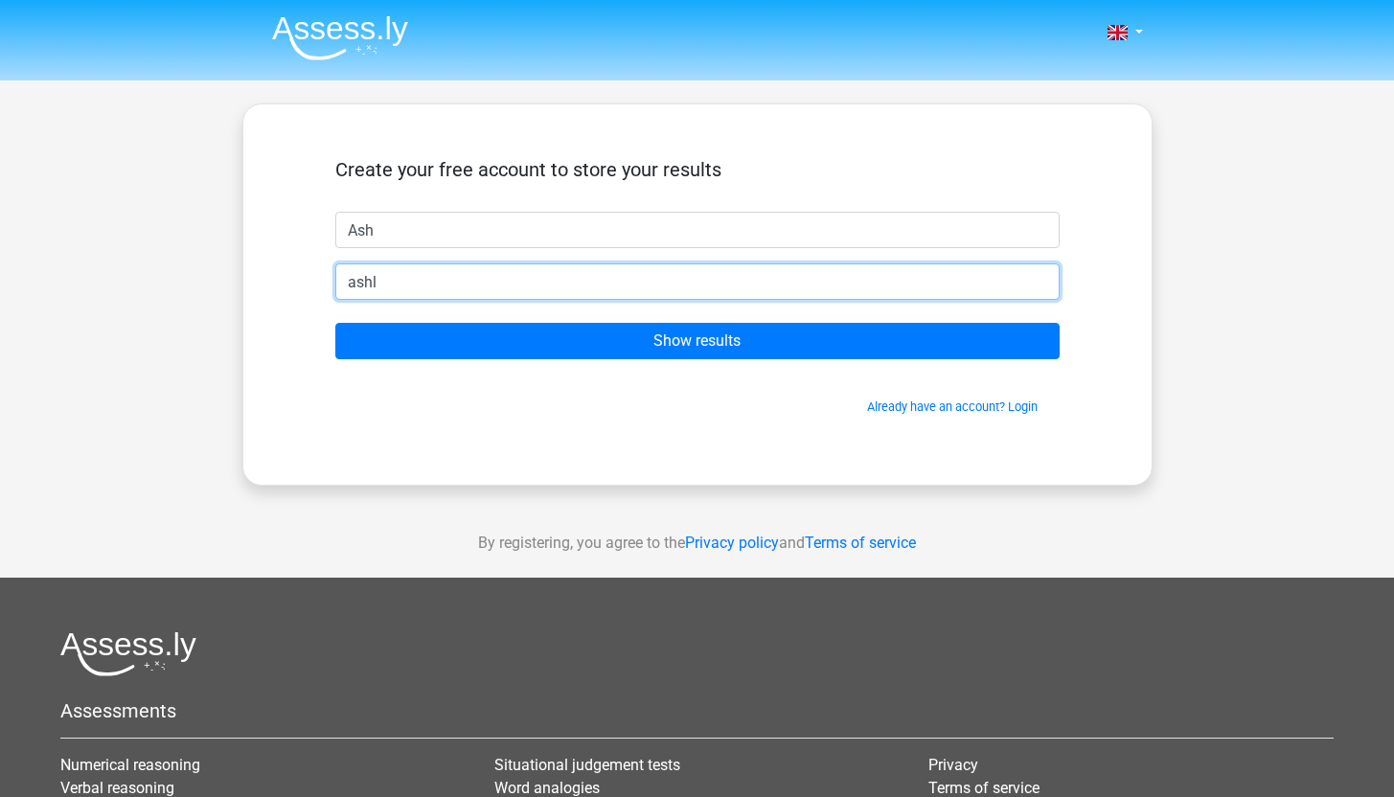
type input "ashley.mascarenhas@yahoo.com"
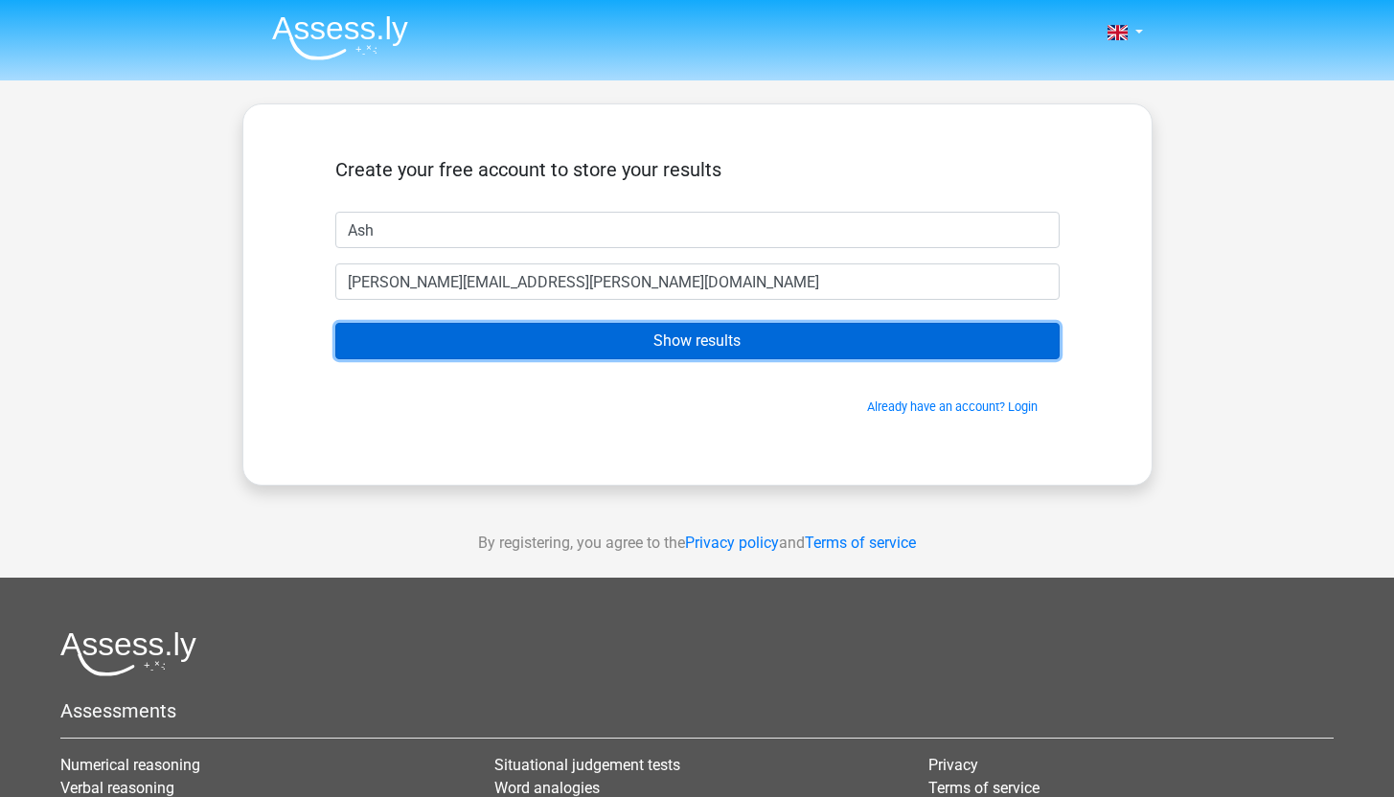
click at [721, 349] on input "Show results" at bounding box center [697, 341] width 724 height 36
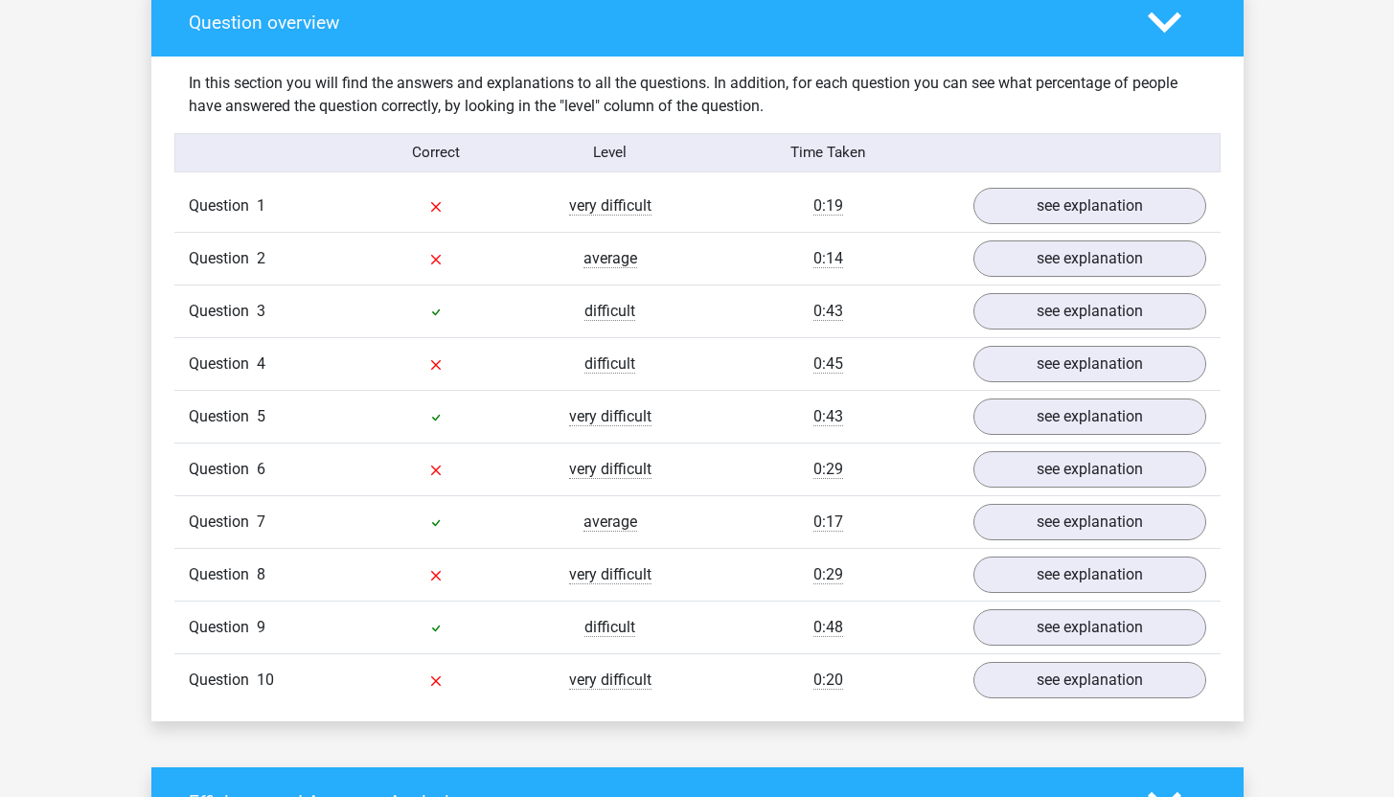
scroll to position [1465, 0]
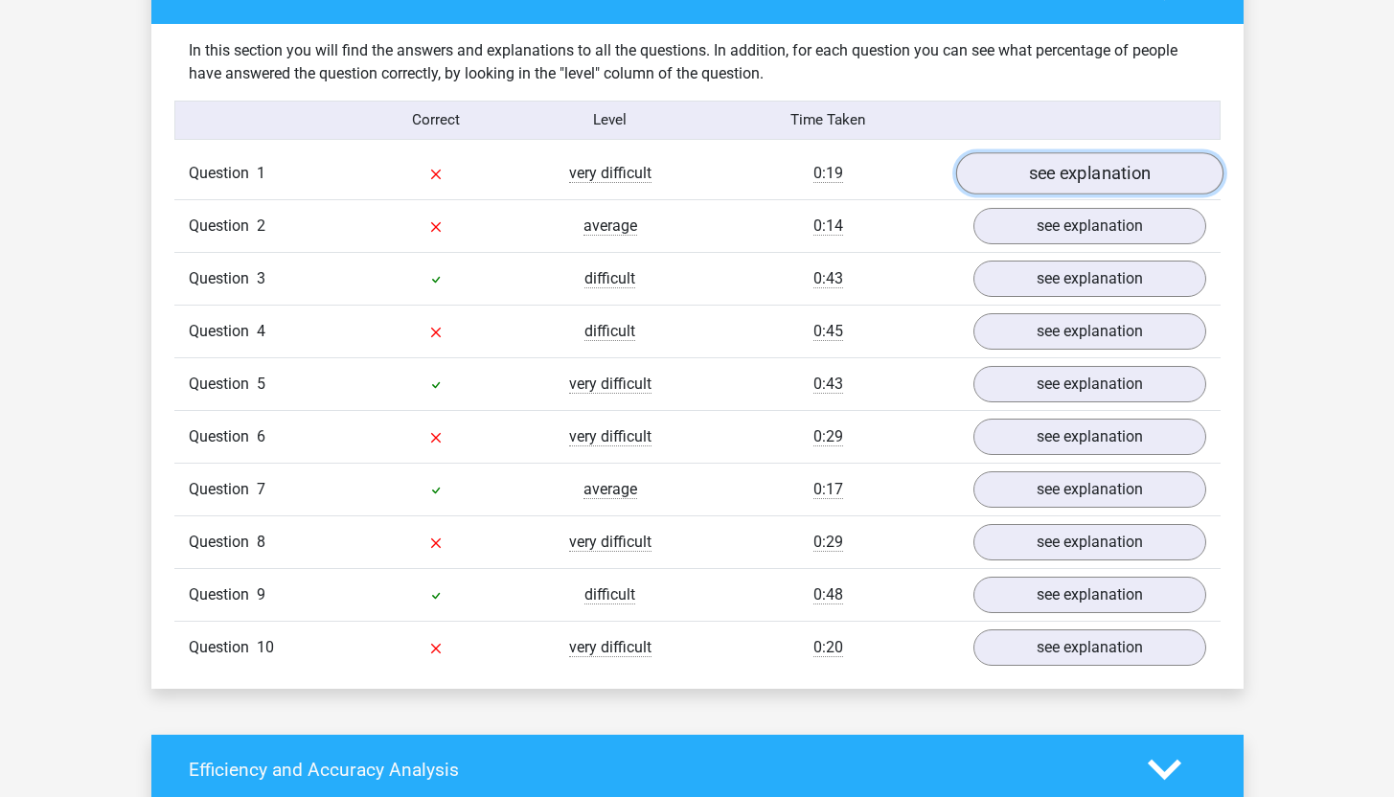
click at [1102, 182] on link "see explanation" at bounding box center [1088, 173] width 267 height 42
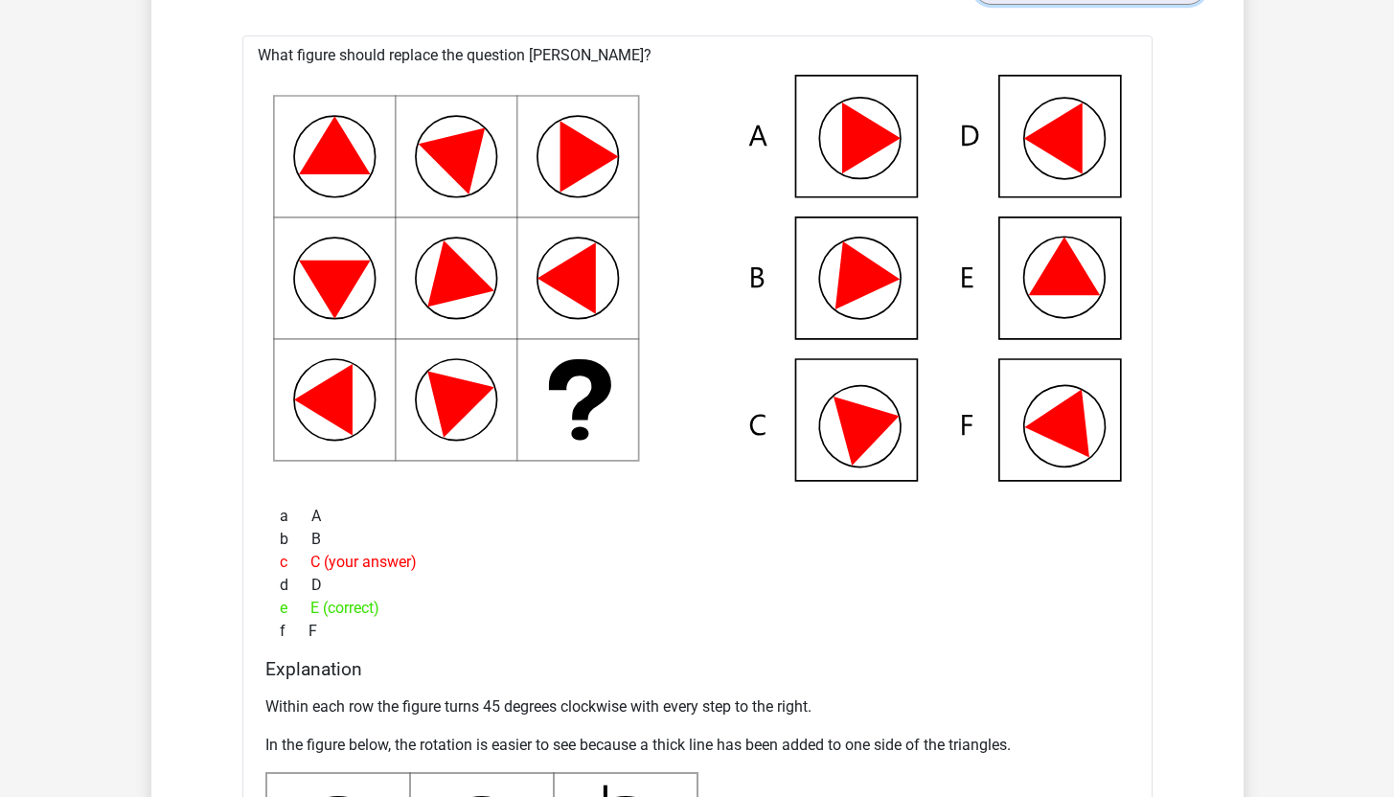
scroll to position [1665, 0]
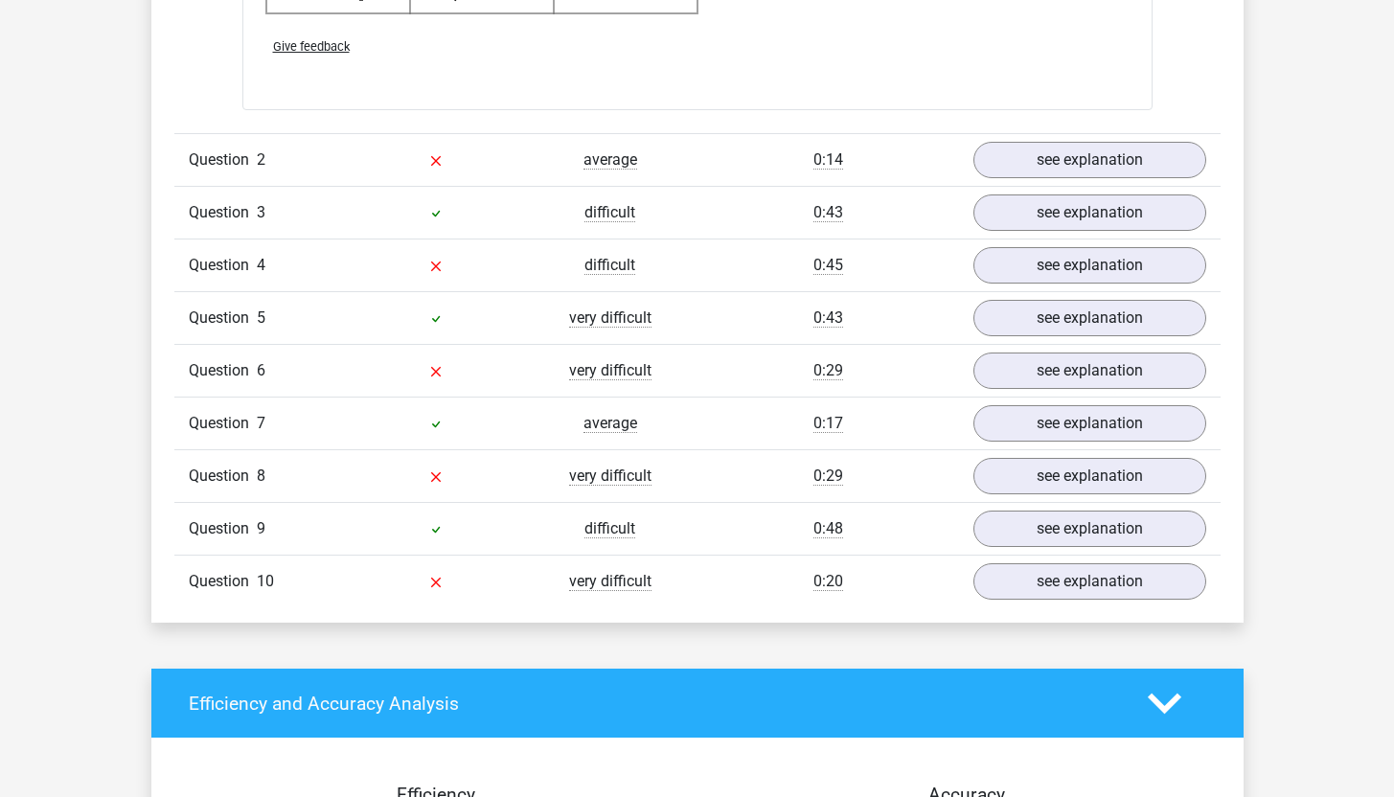
scroll to position [2849, 0]
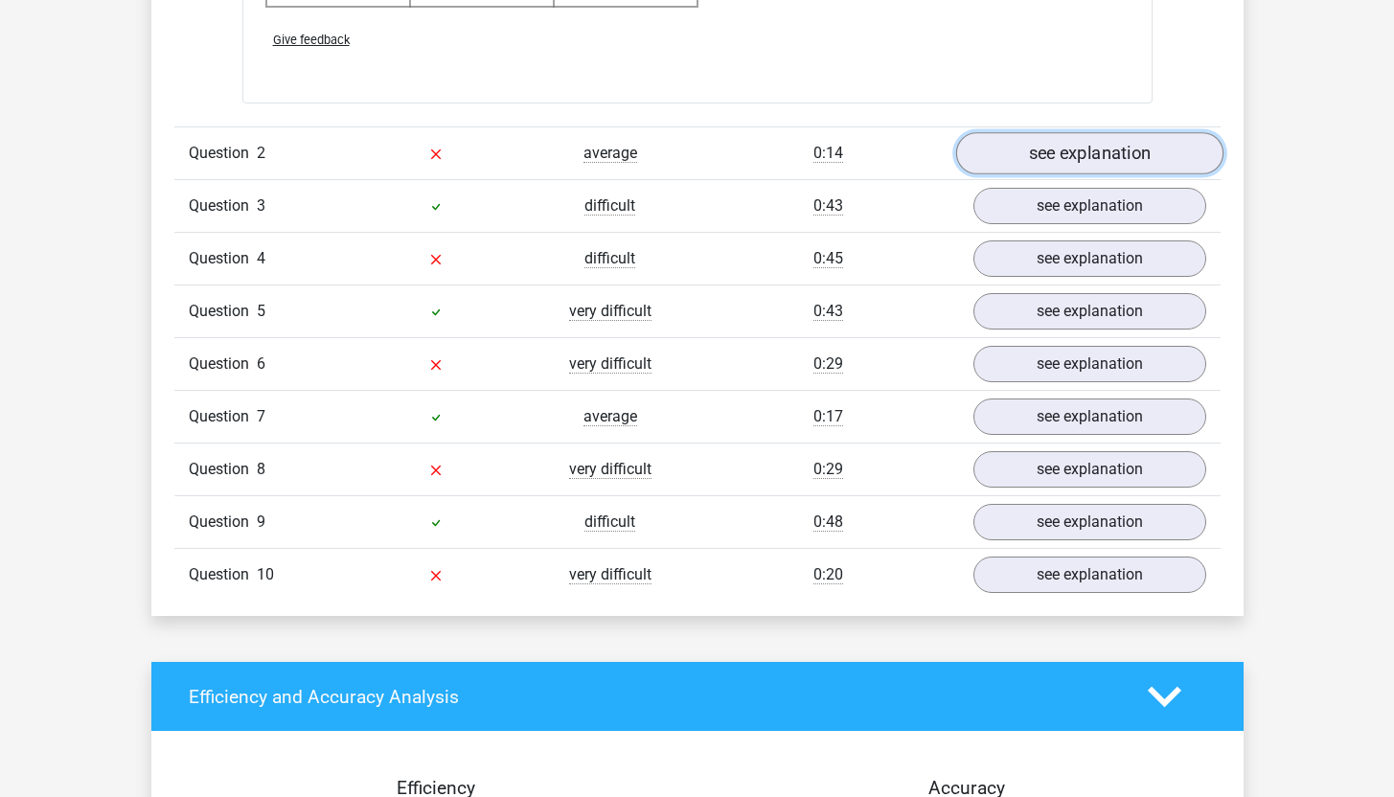
click at [1005, 153] on link "see explanation" at bounding box center [1088, 153] width 267 height 42
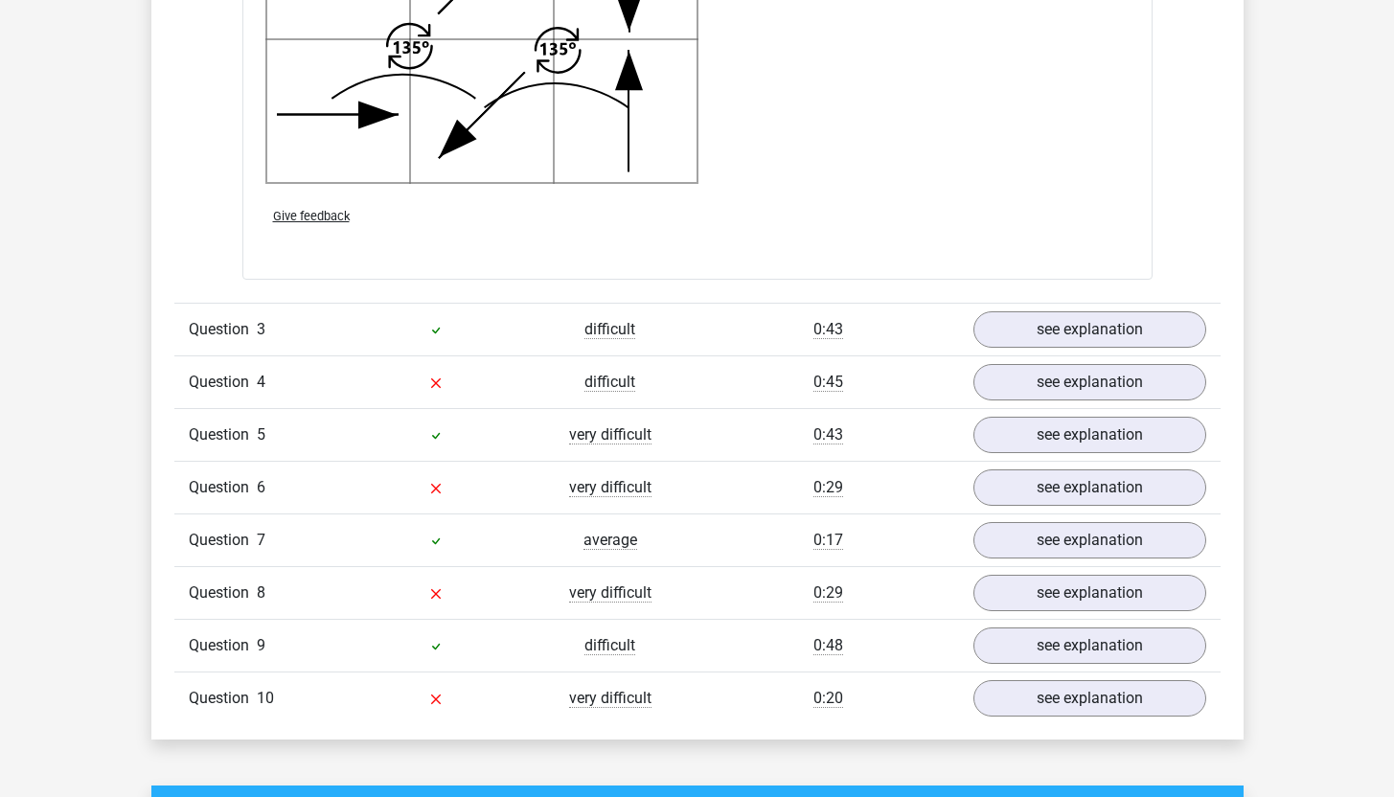
scroll to position [4009, 0]
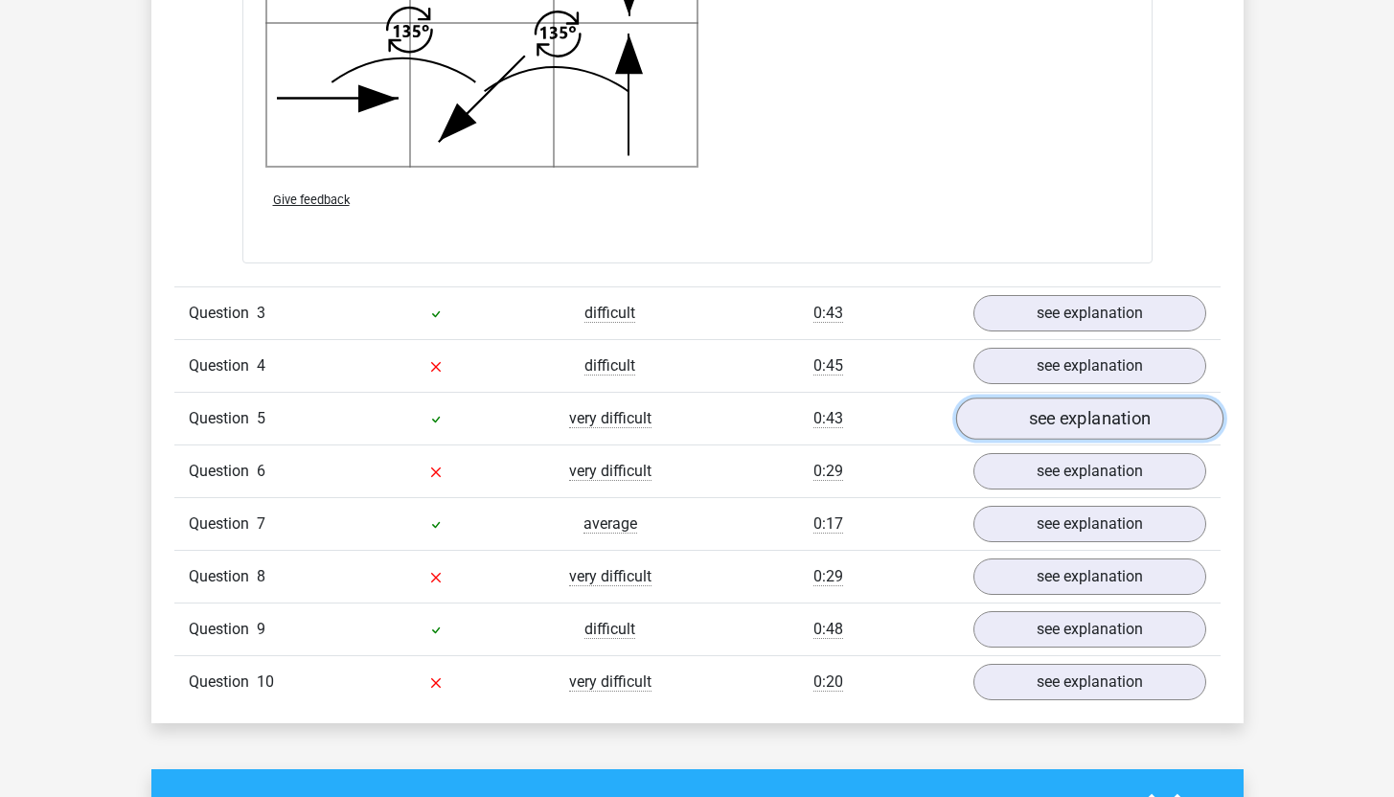
click at [1055, 414] on link "see explanation" at bounding box center [1088, 419] width 267 height 42
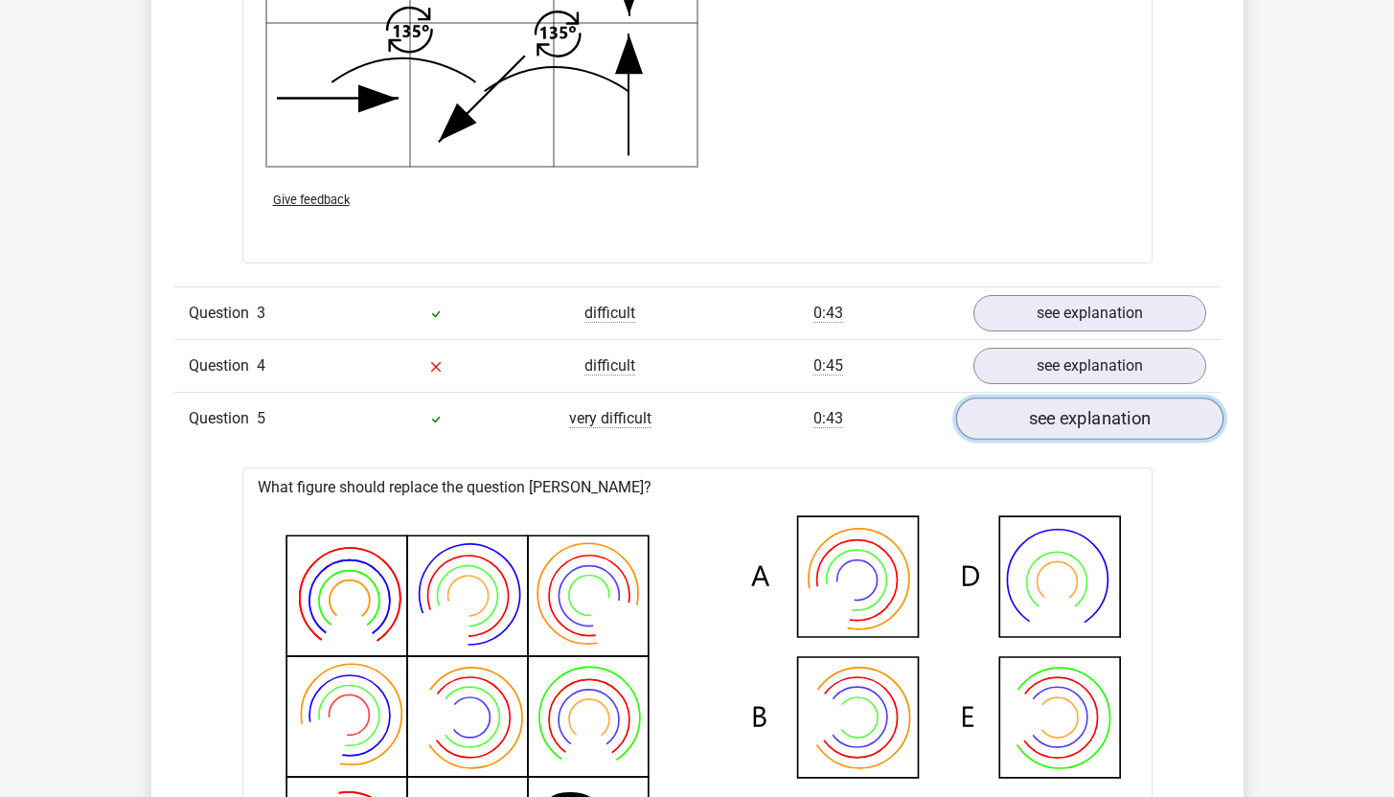
click at [1117, 433] on link "see explanation" at bounding box center [1088, 419] width 267 height 42
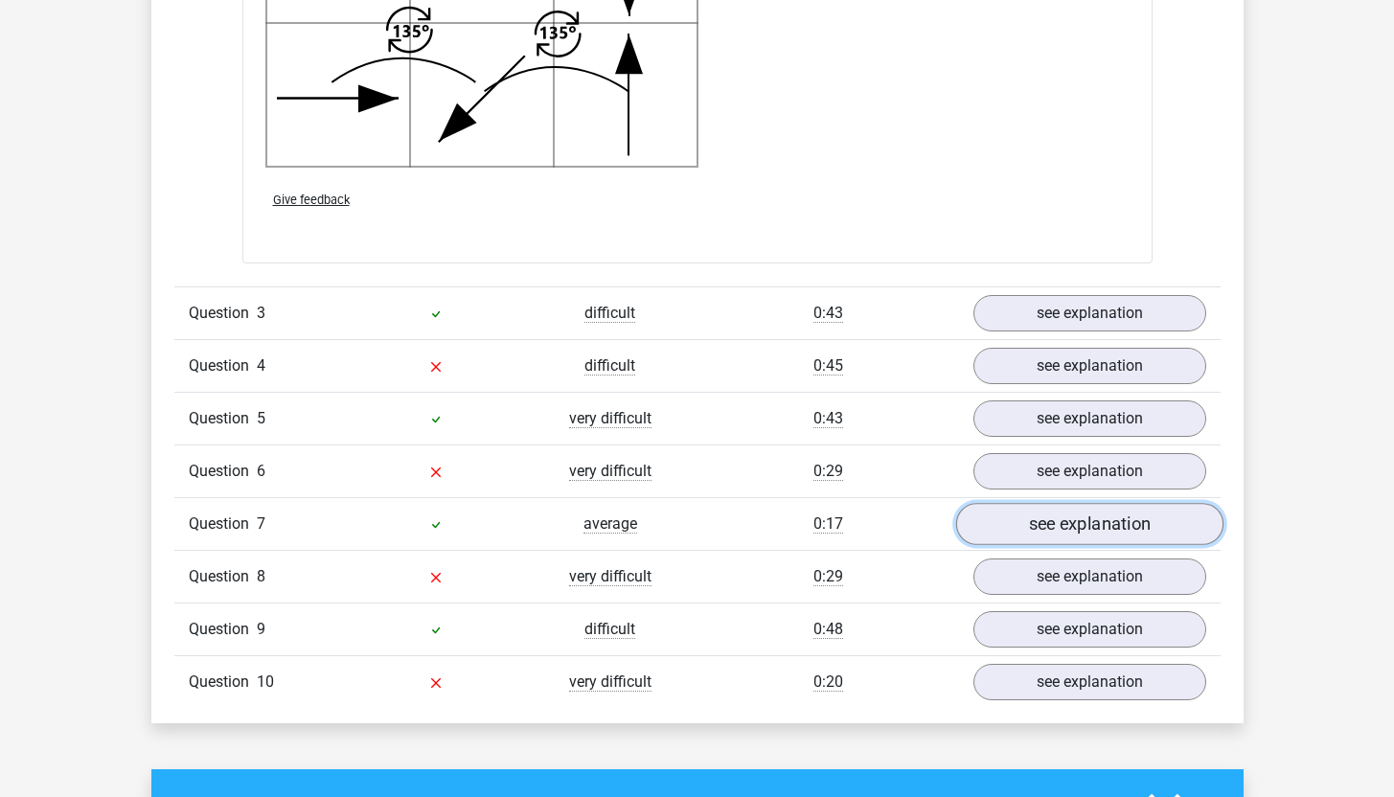
click at [995, 525] on link "see explanation" at bounding box center [1088, 524] width 267 height 42
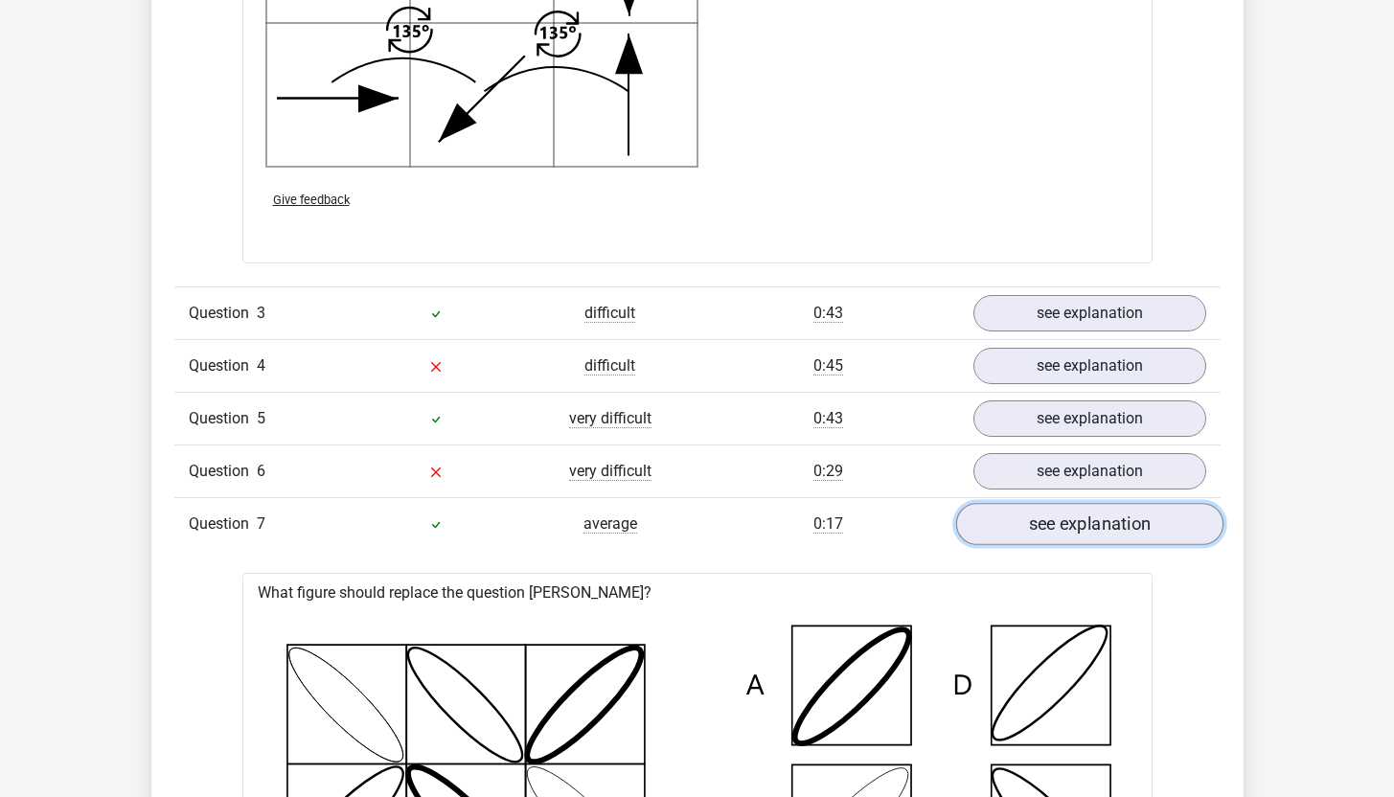
click at [995, 525] on link "see explanation" at bounding box center [1088, 524] width 267 height 42
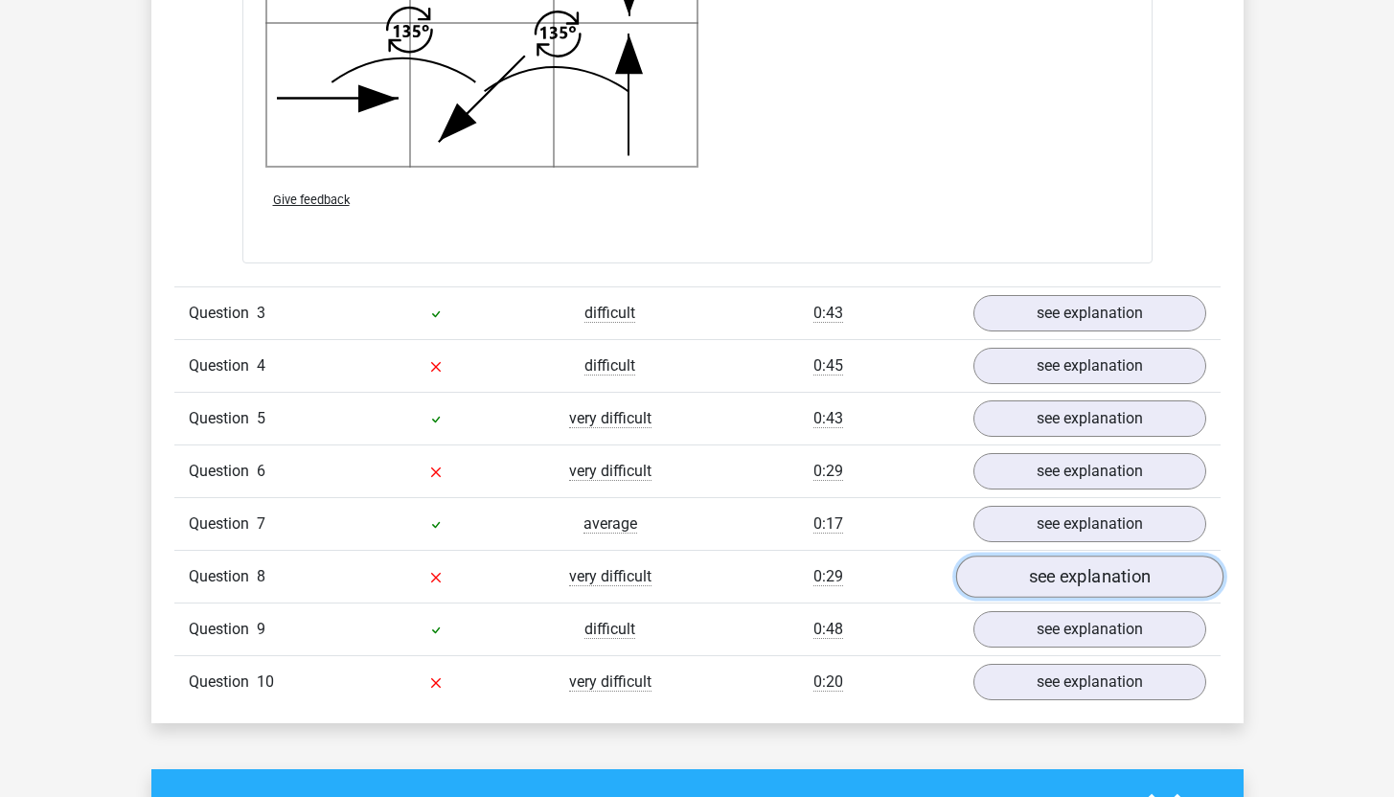
click at [988, 583] on link "see explanation" at bounding box center [1088, 577] width 267 height 42
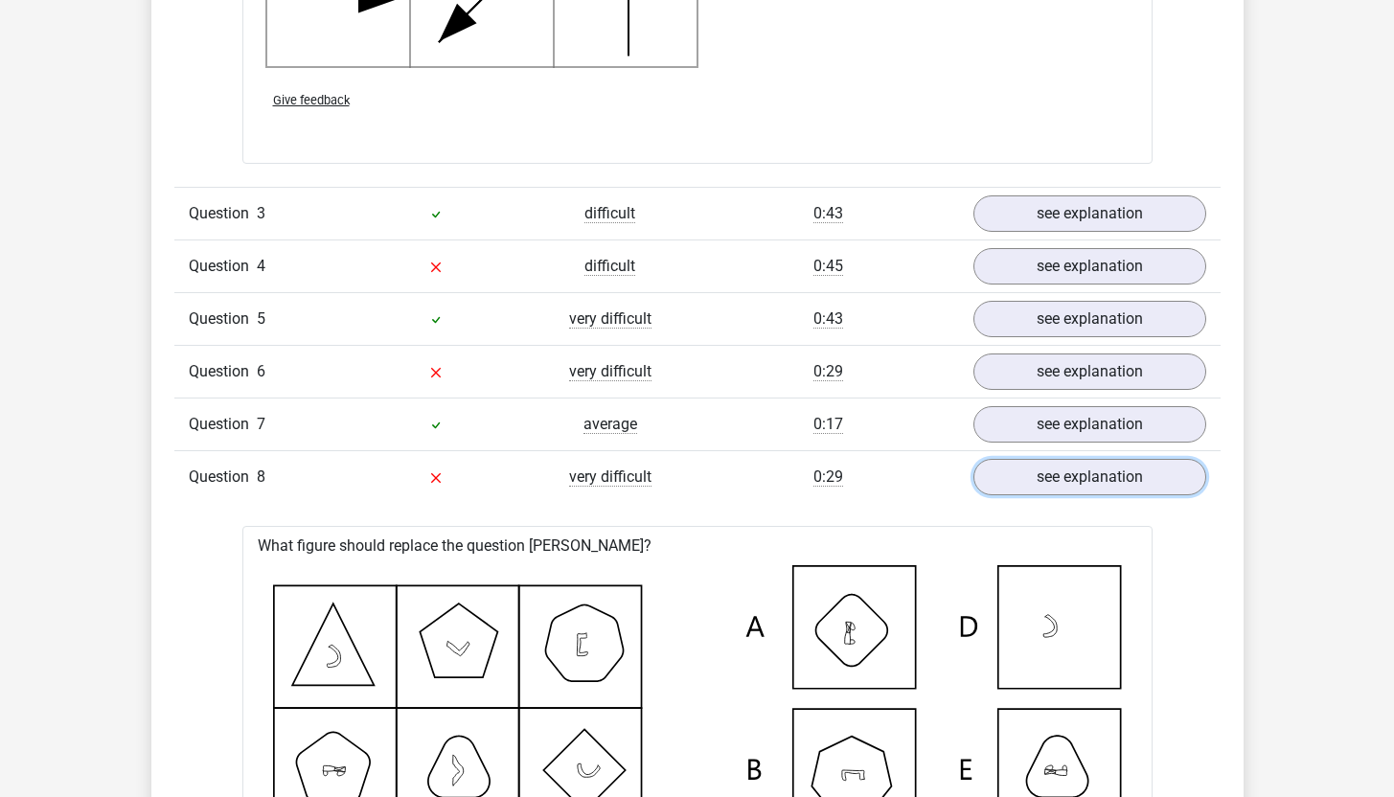
scroll to position [4090, 0]
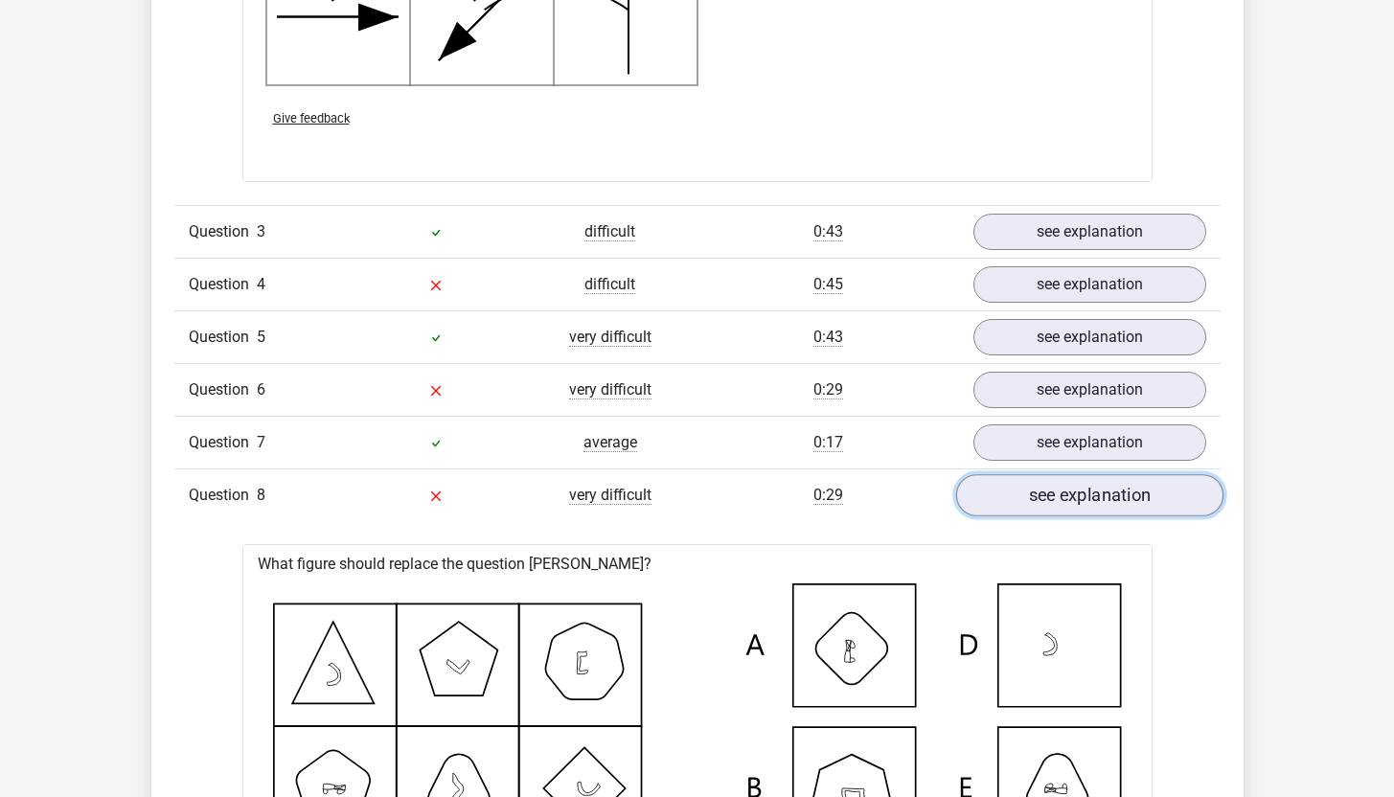
click at [1105, 507] on link "see explanation" at bounding box center [1088, 495] width 267 height 42
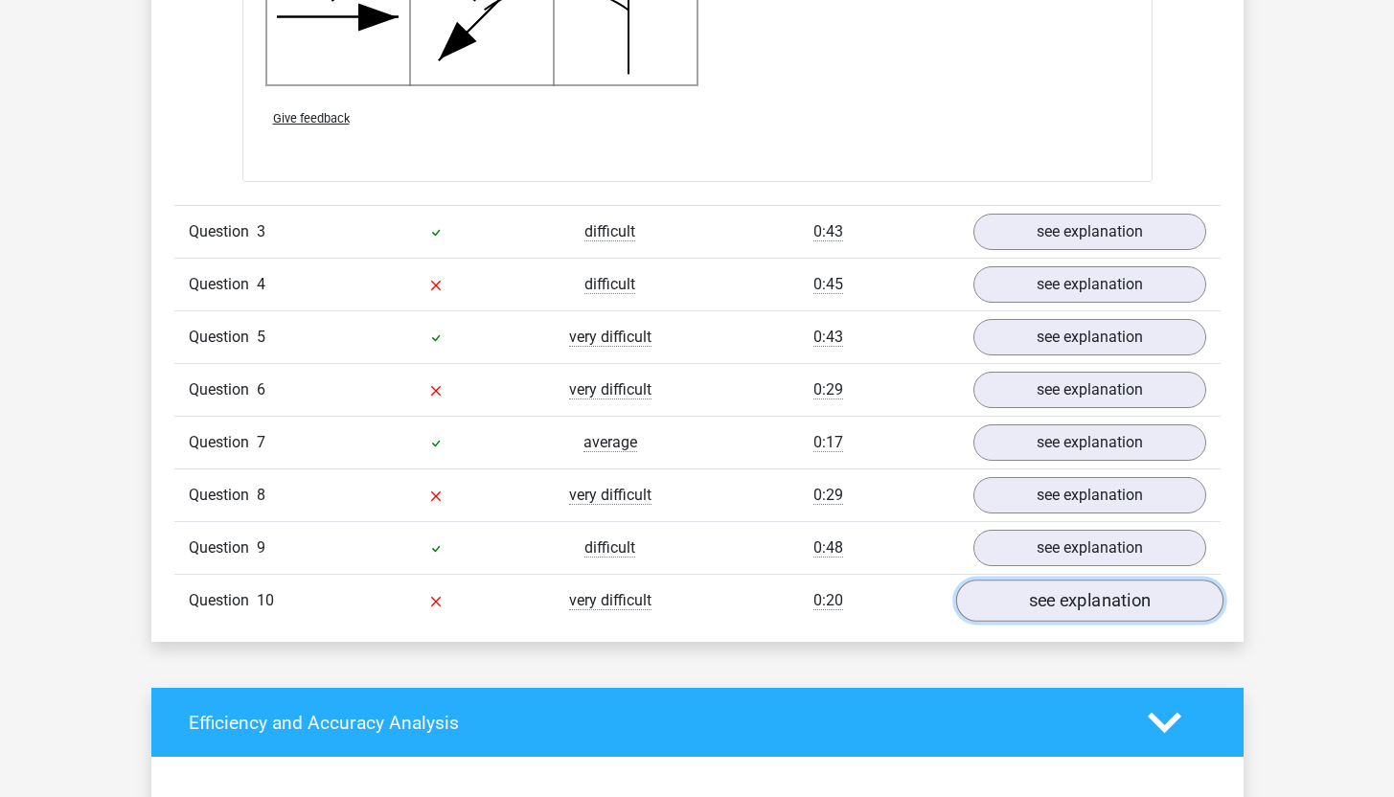
click at [1095, 605] on link "see explanation" at bounding box center [1088, 600] width 267 height 42
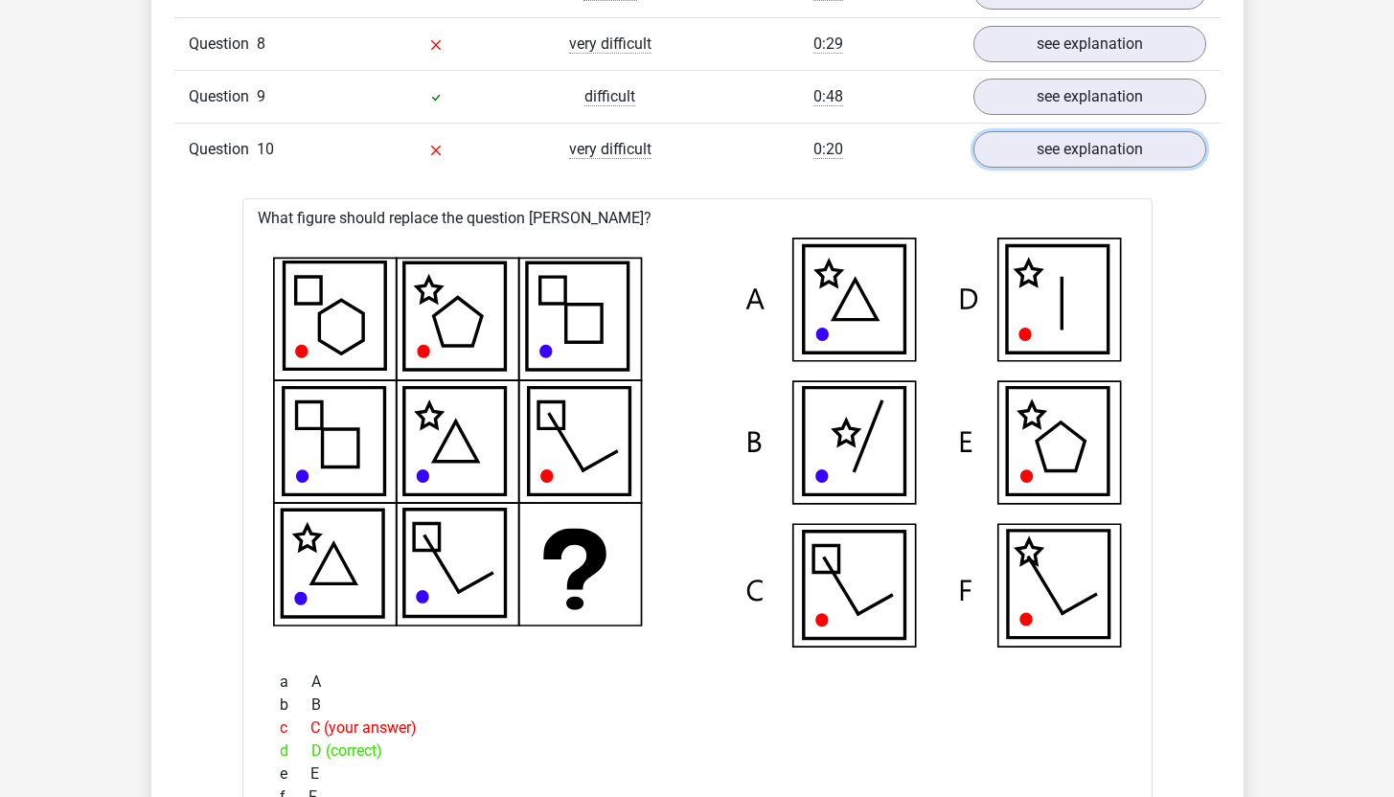
scroll to position [4871, 0]
